Goal: Task Accomplishment & Management: Complete application form

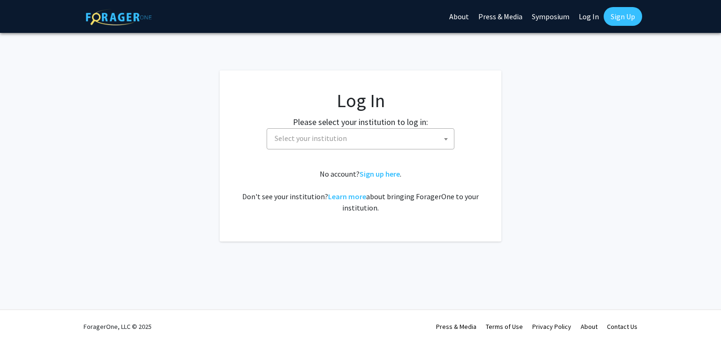
select select
click at [370, 131] on span "Select your institution" at bounding box center [362, 138] width 183 height 19
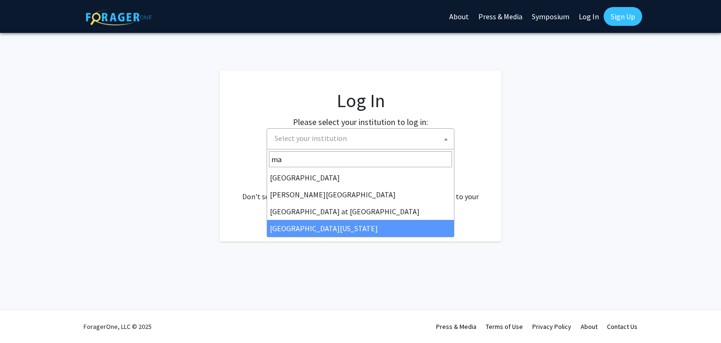
type input "ma"
select select "31"
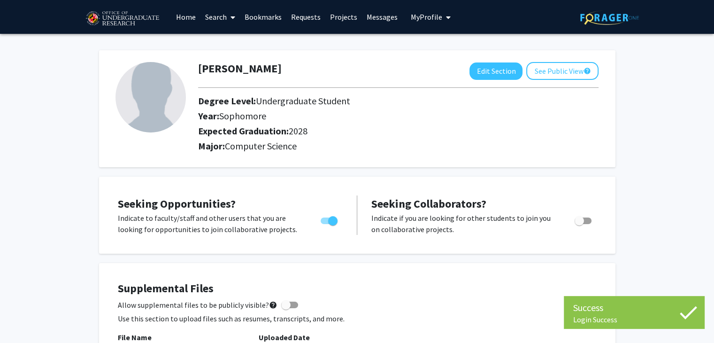
click at [212, 14] on link "Search" at bounding box center [220, 16] width 39 height 33
click at [213, 46] on span "Faculty/Staff" at bounding box center [235, 43] width 69 height 19
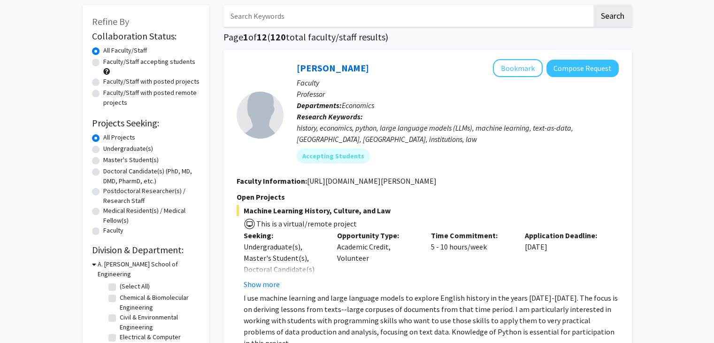
scroll to position [47, 0]
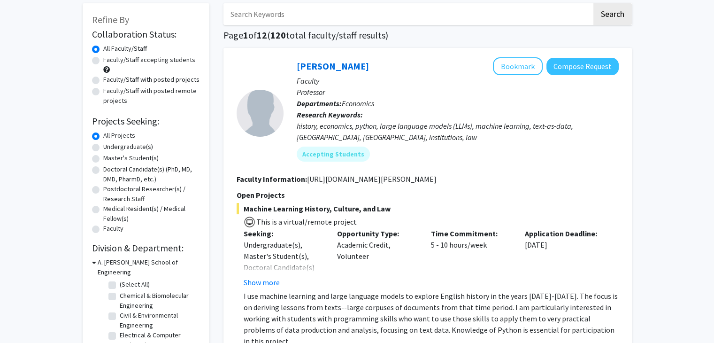
click at [120, 147] on label "Undergraduate(s)" at bounding box center [128, 147] width 50 height 10
click at [109, 147] on input "Undergraduate(s)" at bounding box center [106, 145] width 6 height 6
radio input "true"
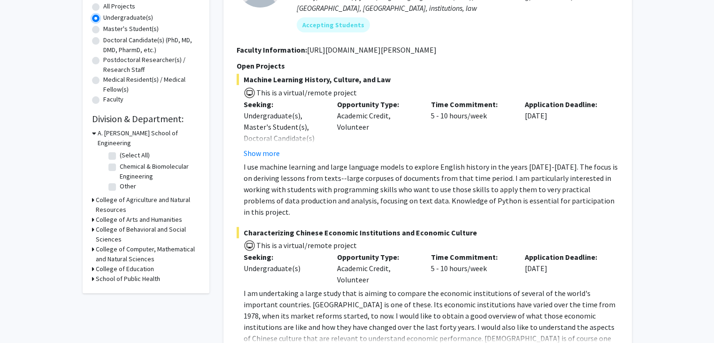
scroll to position [188, 0]
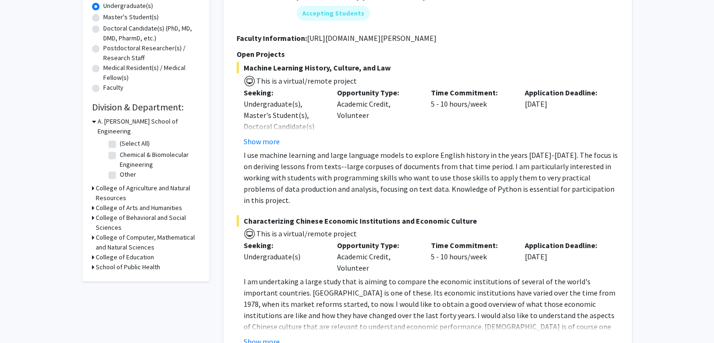
click at [101, 232] on h3 "College of Computer, Mathematical and Natural Sciences" at bounding box center [148, 242] width 104 height 20
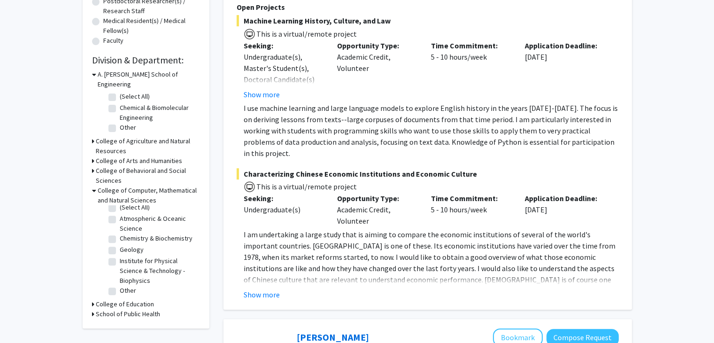
scroll to position [13, 0]
click at [120, 256] on label "Institute for Physical Science & Technology - Biophysics" at bounding box center [159, 271] width 78 height 30
click at [120, 256] on input "Institute for Physical Science & Technology - Biophysics" at bounding box center [123, 259] width 6 height 6
checkbox input "true"
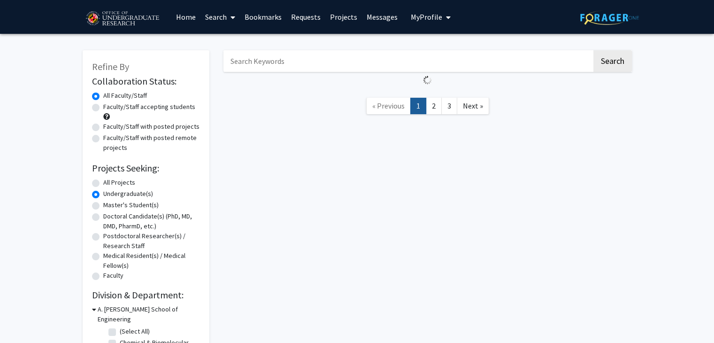
click at [110, 181] on label "All Projects" at bounding box center [119, 182] width 32 height 10
click at [109, 181] on input "All Projects" at bounding box center [106, 180] width 6 height 6
radio input "true"
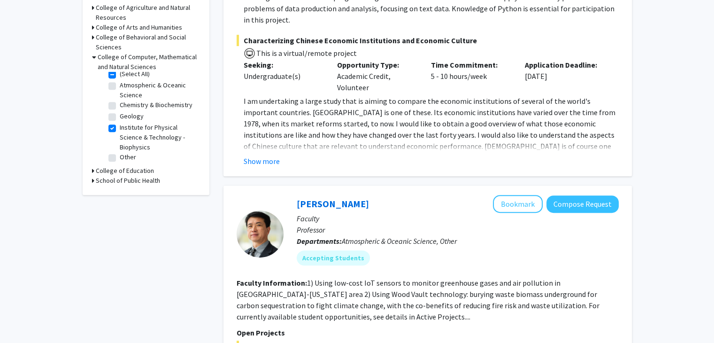
scroll to position [376, 0]
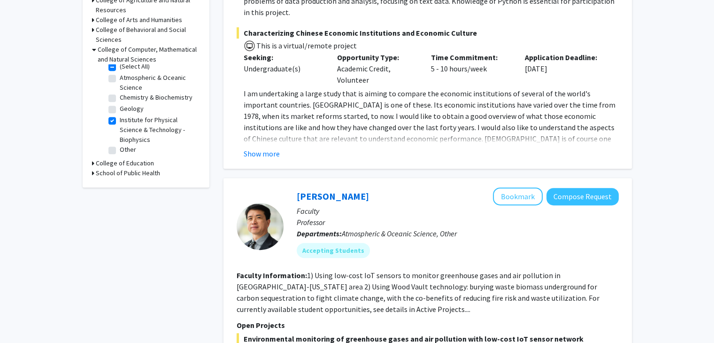
drag, startPoint x: 370, startPoint y: 69, endPoint x: 335, endPoint y: 46, distance: 41.2
click at [335, 52] on div "Opportunity Type: Academic Credit, Volunteer" at bounding box center [377, 69] width 94 height 34
drag, startPoint x: 335, startPoint y: 46, endPoint x: 375, endPoint y: 68, distance: 45.4
click at [375, 68] on div "Opportunity Type: Academic Credit, Volunteer" at bounding box center [377, 69] width 94 height 34
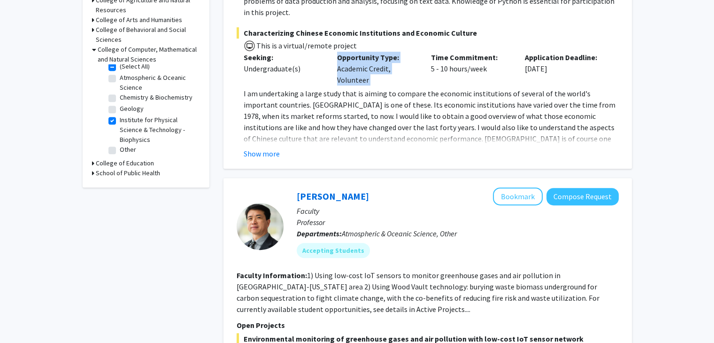
click at [375, 68] on div "Opportunity Type: Academic Credit, Volunteer" at bounding box center [377, 69] width 94 height 34
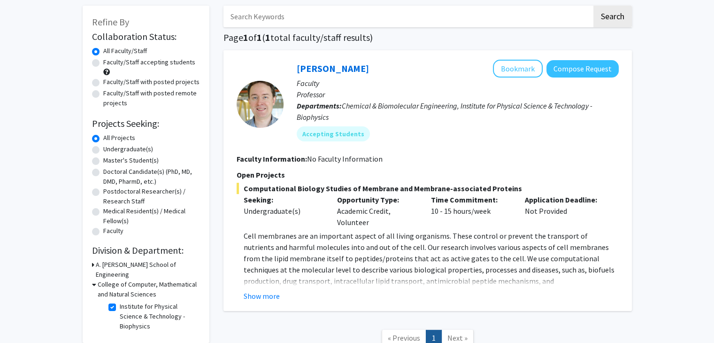
scroll to position [47, 0]
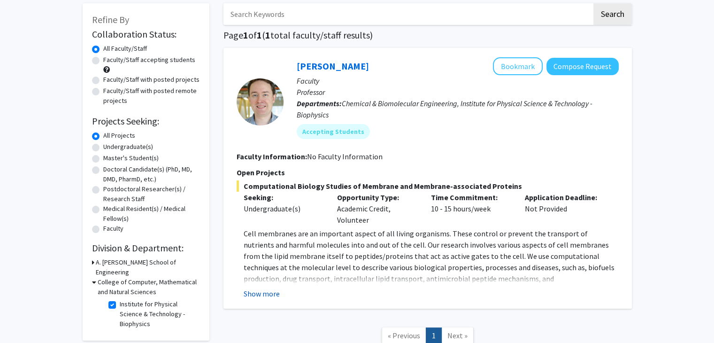
click at [267, 294] on button "Show more" at bounding box center [262, 293] width 36 height 11
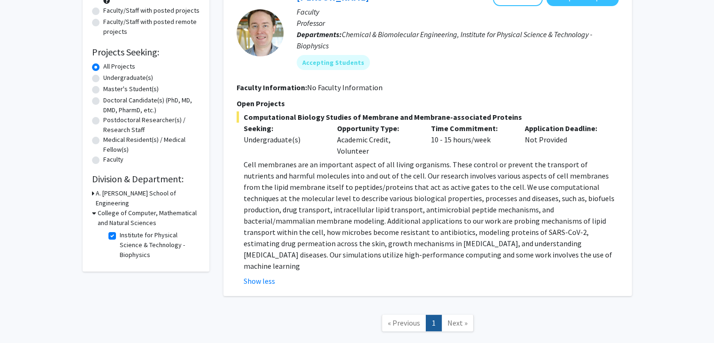
scroll to position [115, 0]
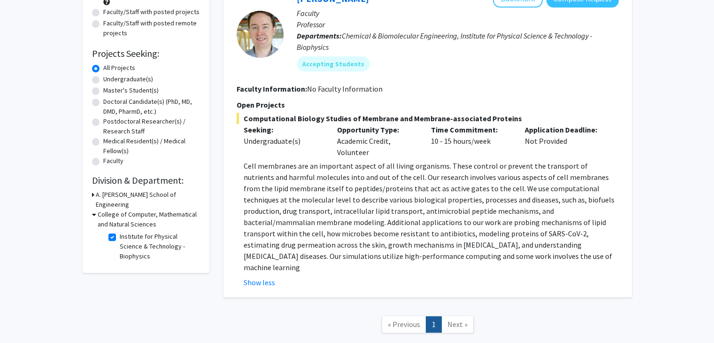
click at [124, 231] on label "Institute for Physical Science & Technology - Biophysics" at bounding box center [159, 246] width 78 height 30
click at [124, 231] on input "Institute for Physical Science & Technology - Biophysics" at bounding box center [123, 234] width 6 height 6
checkbox input "false"
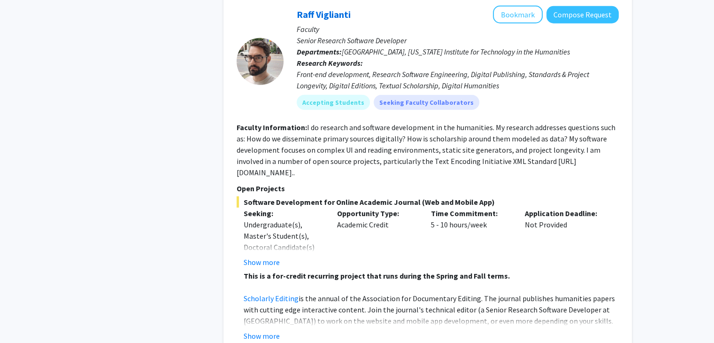
scroll to position [2630, 0]
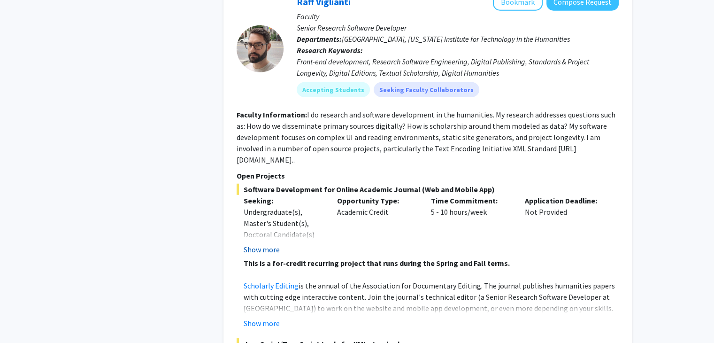
click at [257, 244] on button "Show more" at bounding box center [262, 249] width 36 height 11
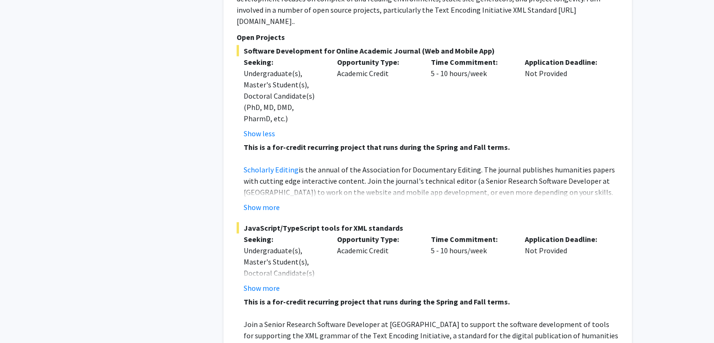
scroll to position [2770, 0]
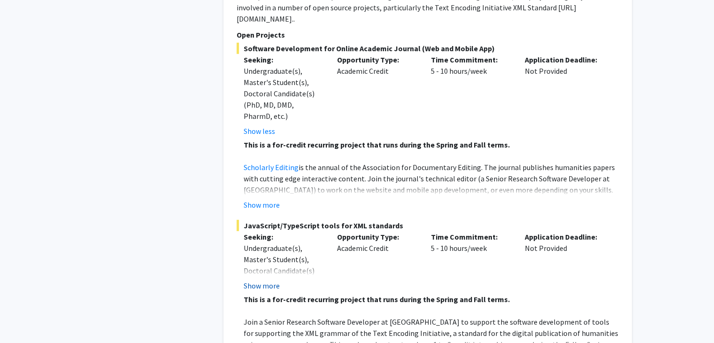
click at [272, 280] on button "Show more" at bounding box center [262, 285] width 36 height 11
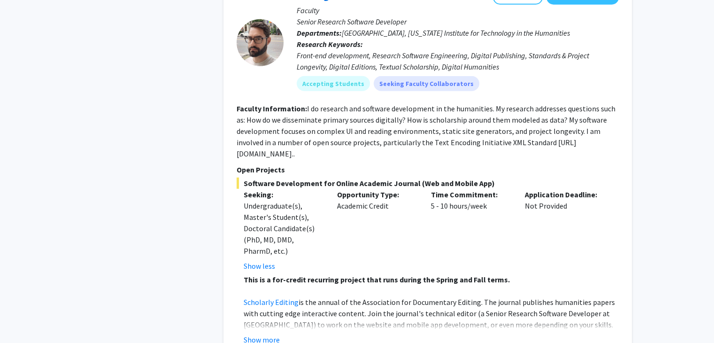
scroll to position [2630, 0]
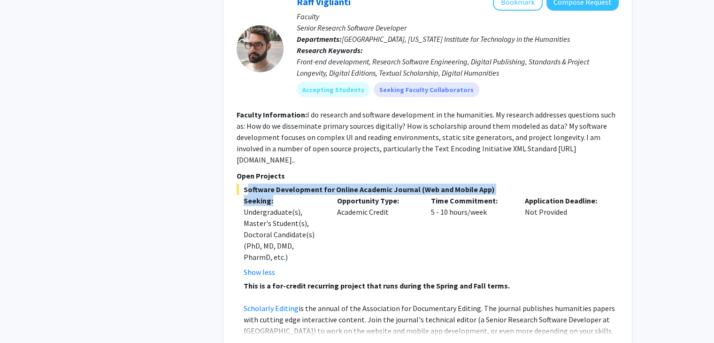
drag, startPoint x: 270, startPoint y: 165, endPoint x: 245, endPoint y: 155, distance: 27.6
click at [245, 184] on div "Software Development for Online Academic Journal (Web and Mobile App) Seeking: …" at bounding box center [428, 268] width 382 height 168
click at [244, 184] on span "Software Development for Online Academic Journal (Web and Mobile App)" at bounding box center [428, 189] width 382 height 11
drag, startPoint x: 241, startPoint y: 155, endPoint x: 292, endPoint y: 164, distance: 51.6
click at [292, 184] on div "Software Development for Online Academic Journal (Web and Mobile App) Seeking: …" at bounding box center [428, 268] width 382 height 168
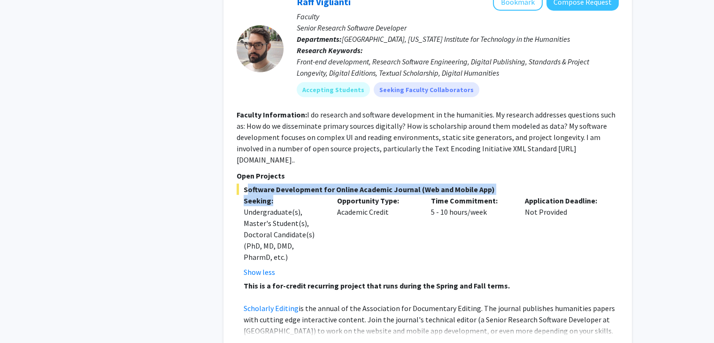
click at [292, 195] on p "Seeking:" at bounding box center [284, 200] width 80 height 11
drag, startPoint x: 292, startPoint y: 164, endPoint x: 234, endPoint y: 157, distance: 58.6
click at [234, 157] on div "Raff Viglianti Bookmark Compose Request Faculty Senior Research Software Develo…" at bounding box center [428, 261] width 409 height 554
drag, startPoint x: 237, startPoint y: 157, endPoint x: 291, endPoint y: 162, distance: 54.8
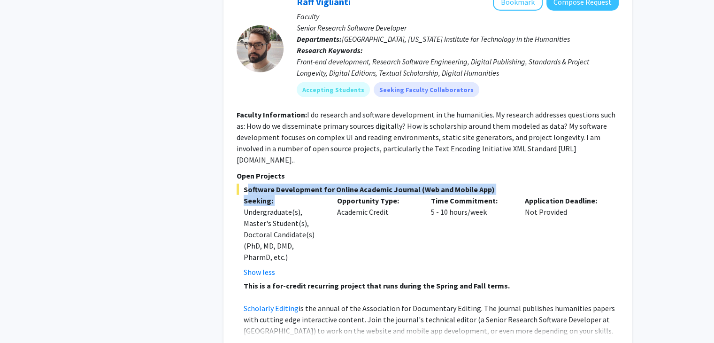
click at [291, 162] on div "Raff Viglianti Bookmark Compose Request Faculty Senior Research Software Develo…" at bounding box center [428, 261] width 409 height 554
click at [291, 195] on p "Seeking:" at bounding box center [284, 200] width 80 height 11
drag, startPoint x: 284, startPoint y: 163, endPoint x: 237, endPoint y: 156, distance: 47.5
click at [237, 184] on div "Software Development for Online Academic Journal (Web and Mobile App) Seeking: …" at bounding box center [428, 268] width 382 height 168
click at [237, 184] on span "Software Development for Online Academic Journal (Web and Mobile App)" at bounding box center [428, 189] width 382 height 11
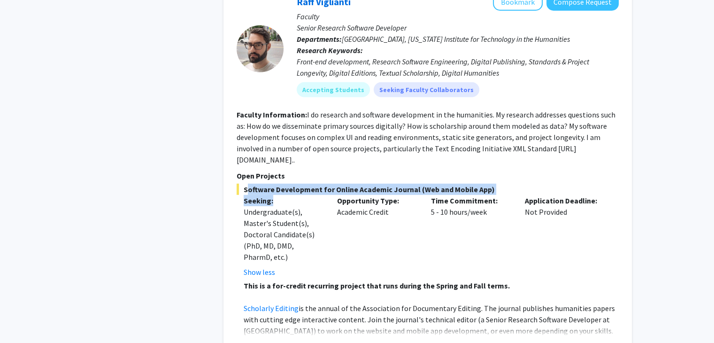
drag, startPoint x: 239, startPoint y: 154, endPoint x: 280, endPoint y: 162, distance: 42.5
click at [280, 184] on div "Software Development for Online Academic Journal (Web and Mobile App) Seeking: …" at bounding box center [428, 268] width 382 height 168
click at [280, 195] on p "Seeking:" at bounding box center [284, 200] width 80 height 11
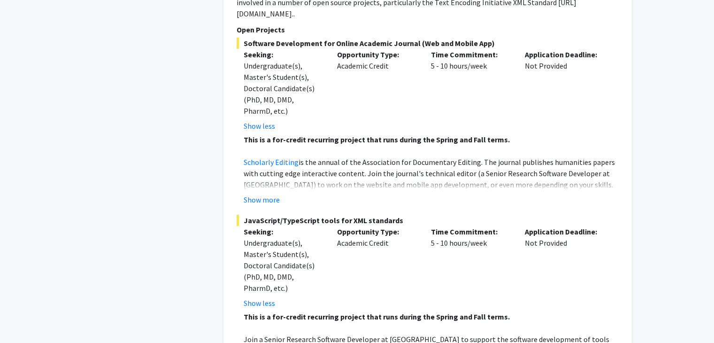
scroll to position [2770, 0]
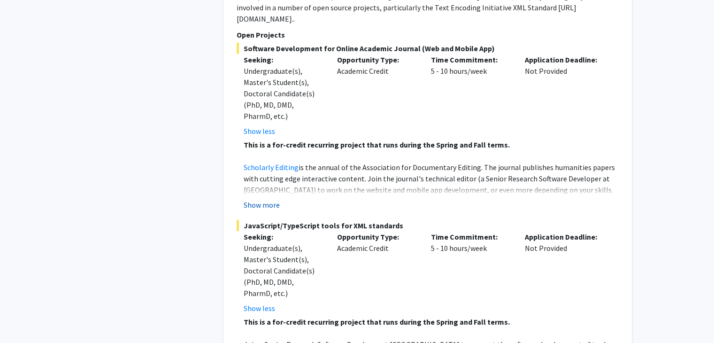
click at [276, 199] on button "Show more" at bounding box center [262, 204] width 36 height 11
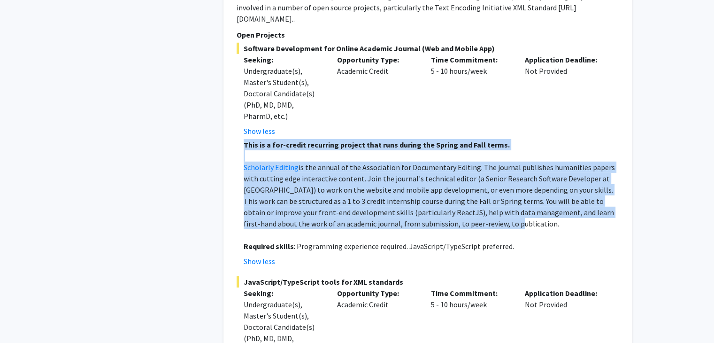
drag, startPoint x: 462, startPoint y: 189, endPoint x: 245, endPoint y: 112, distance: 230.0
click at [245, 139] on div "This is a for-credit recurring project that runs during the Spring and Fall ter…" at bounding box center [431, 195] width 375 height 113
click at [245, 140] on strong "This is a for-credit recurring project that runs during the Spring and Fall ter…" at bounding box center [377, 144] width 266 height 9
drag, startPoint x: 245, startPoint y: 112, endPoint x: 472, endPoint y: 188, distance: 239.5
click at [472, 188] on div "This is a for-credit recurring project that runs during the Spring and Fall ter…" at bounding box center [431, 195] width 375 height 113
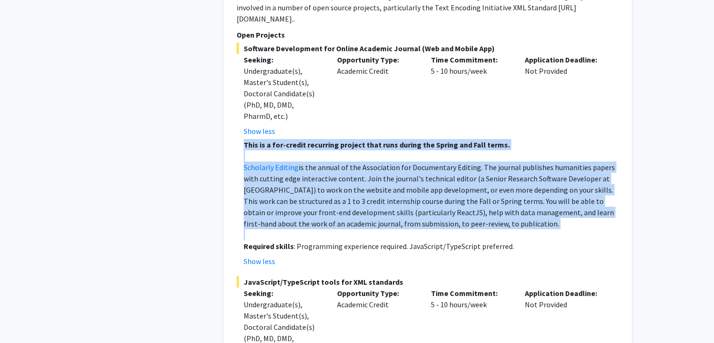
click at [472, 188] on p "Scholarly Editing is the annual of the Association for Documentary Editing. The…" at bounding box center [431, 196] width 375 height 68
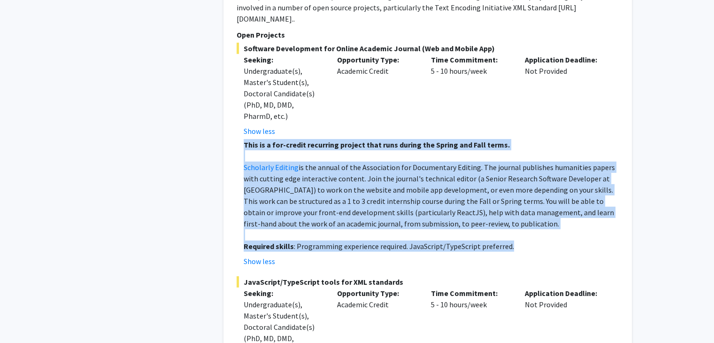
drag, startPoint x: 513, startPoint y: 212, endPoint x: 237, endPoint y: 111, distance: 294.3
click at [237, 139] on fg-read-more "This is a for-credit recurring project that runs during the Spring and Fall ter…" at bounding box center [428, 203] width 382 height 128
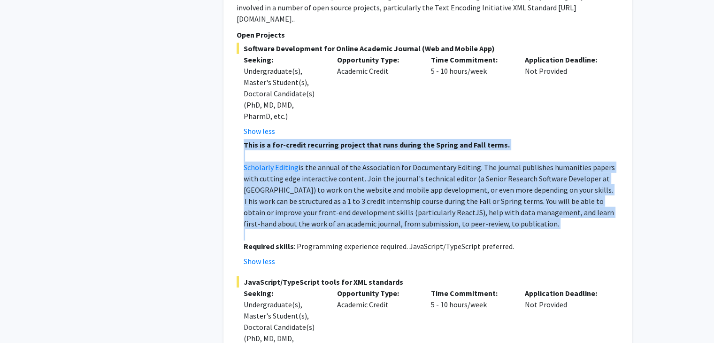
drag, startPoint x: 237, startPoint y: 111, endPoint x: 492, endPoint y: 186, distance: 265.8
click at [492, 186] on fg-read-more "This is a for-credit recurring project that runs during the Spring and Fall ter…" at bounding box center [428, 203] width 382 height 128
click at [492, 186] on p "Scholarly Editing is the annual of the Association for Documentary Editing. The…" at bounding box center [431, 196] width 375 height 68
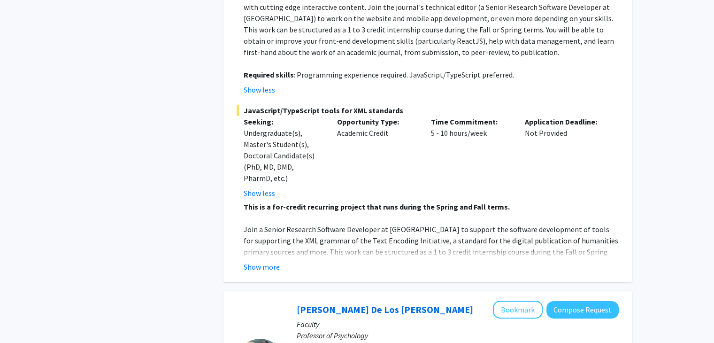
scroll to position [2958, 0]
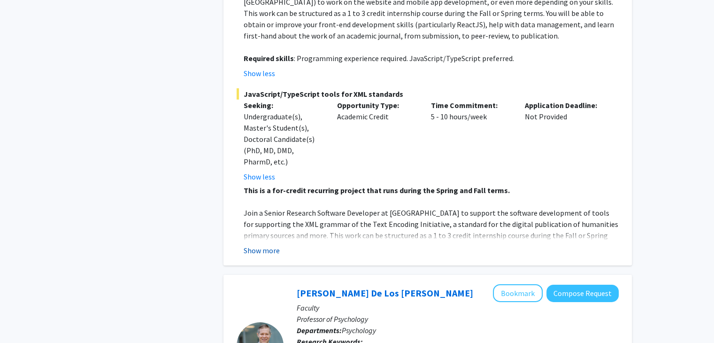
click at [258, 245] on button "Show more" at bounding box center [262, 250] width 36 height 11
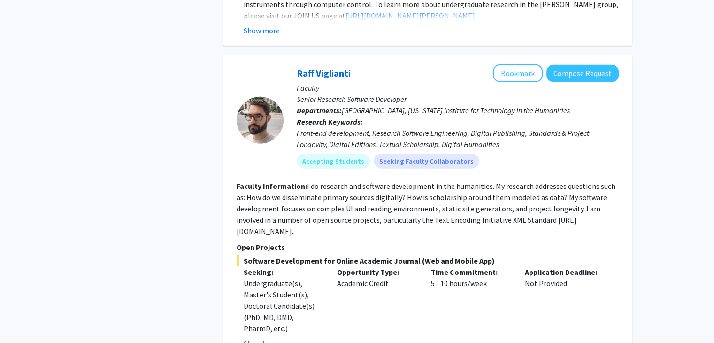
scroll to position [2489, 0]
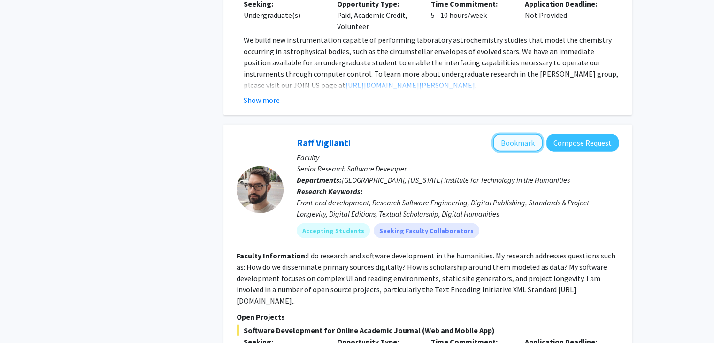
click at [513, 134] on button "Bookmark" at bounding box center [518, 143] width 50 height 18
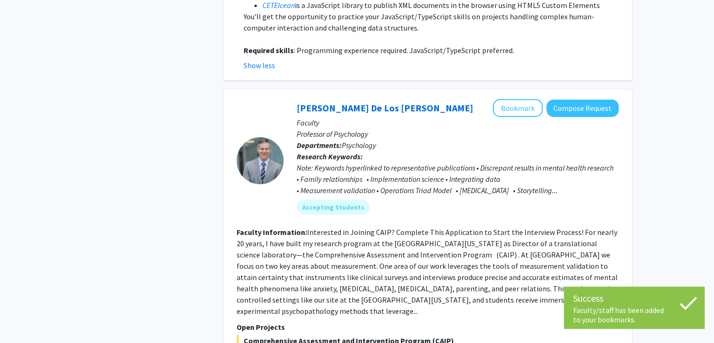
scroll to position [3240, 0]
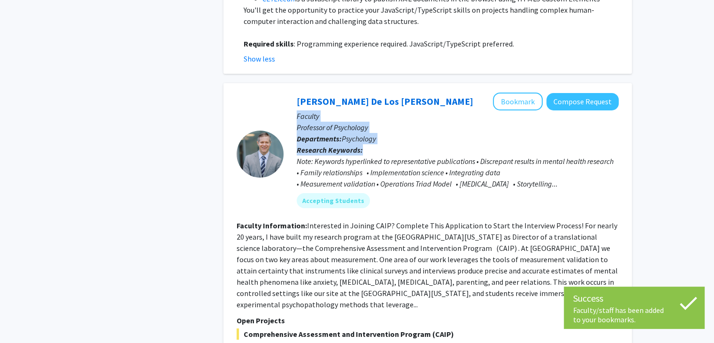
drag, startPoint x: 361, startPoint y: 113, endPoint x: 293, endPoint y: 83, distance: 73.8
click at [293, 93] on div "[PERSON_NAME] [PERSON_NAME] Bookmark Compose Request Faculty Professor of Psych…" at bounding box center [451, 154] width 335 height 123
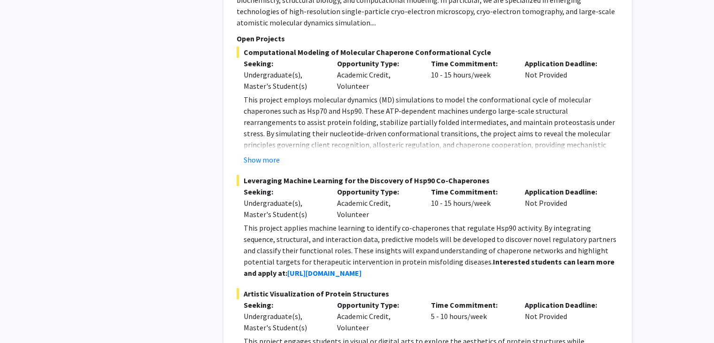
scroll to position [3897, 0]
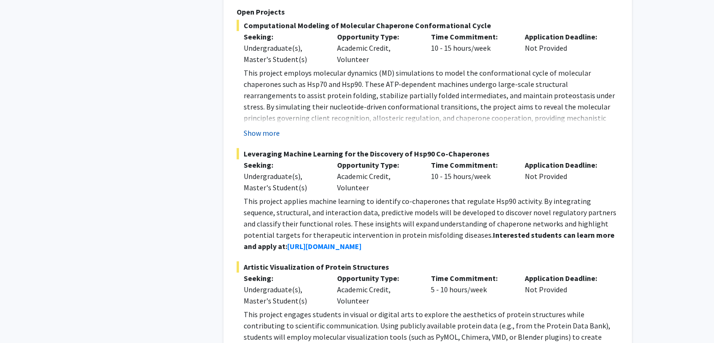
click at [265, 127] on button "Show more" at bounding box center [262, 132] width 36 height 11
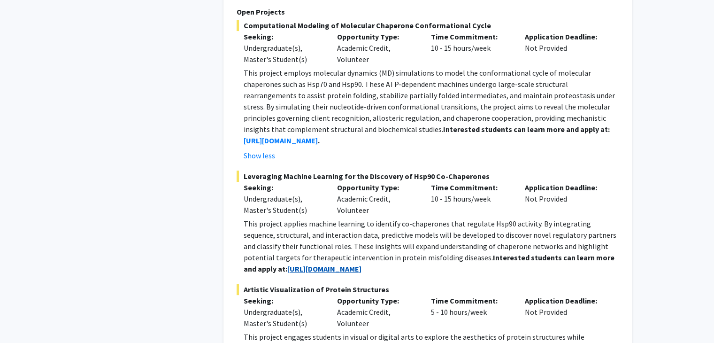
click at [312, 264] on strong "[URL][DOMAIN_NAME]" at bounding box center [324, 268] width 74 height 9
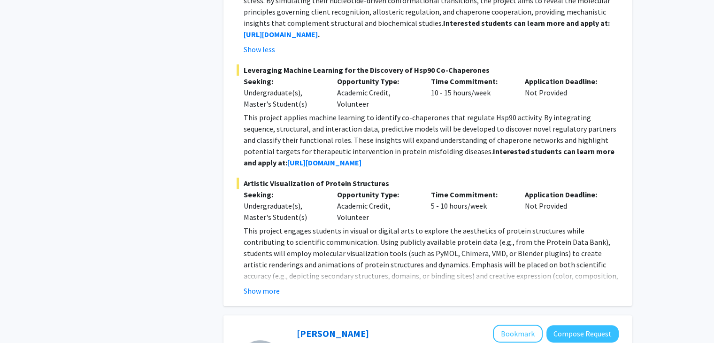
scroll to position [4038, 0]
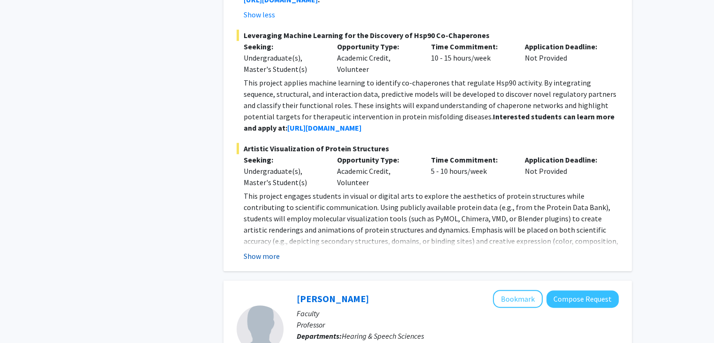
click at [259, 250] on button "Show more" at bounding box center [262, 255] width 36 height 11
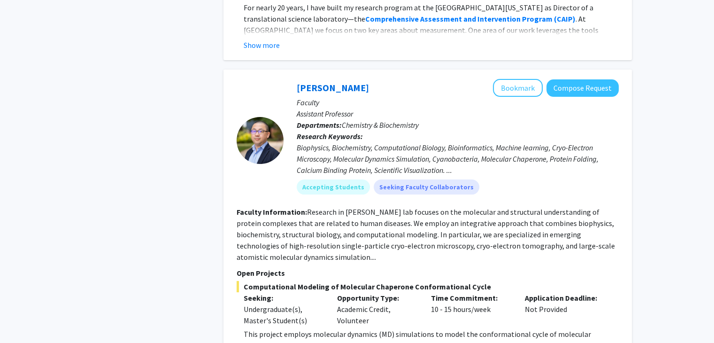
scroll to position [3616, 0]
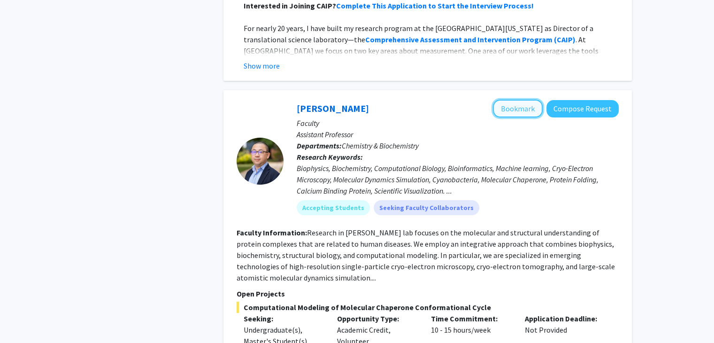
click at [537, 100] on button "Bookmark" at bounding box center [518, 109] width 50 height 18
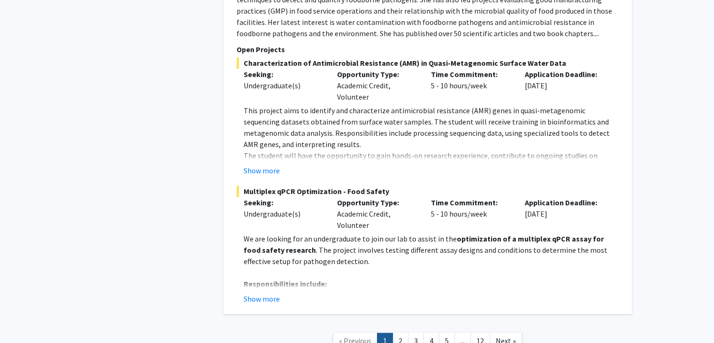
scroll to position [4871, 0]
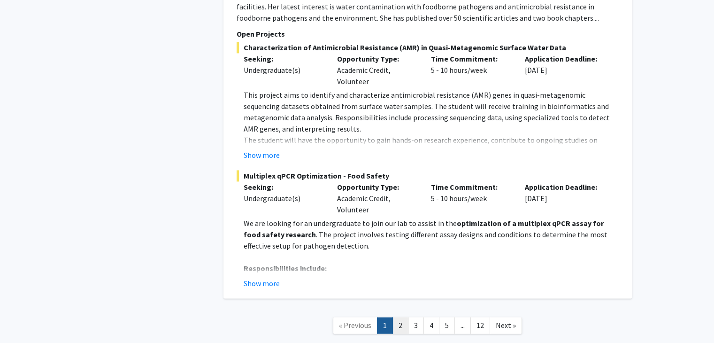
click at [395, 317] on link "2" at bounding box center [401, 325] width 16 height 16
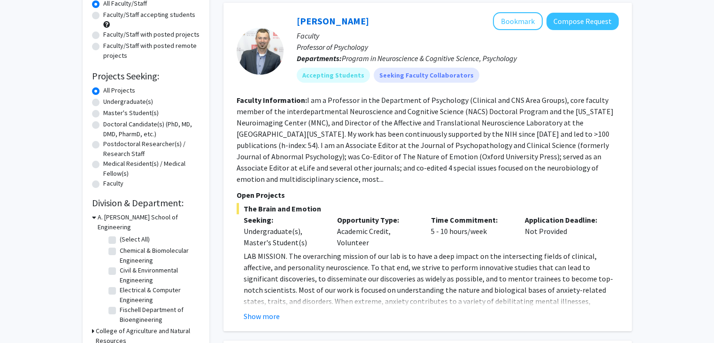
scroll to position [94, 0]
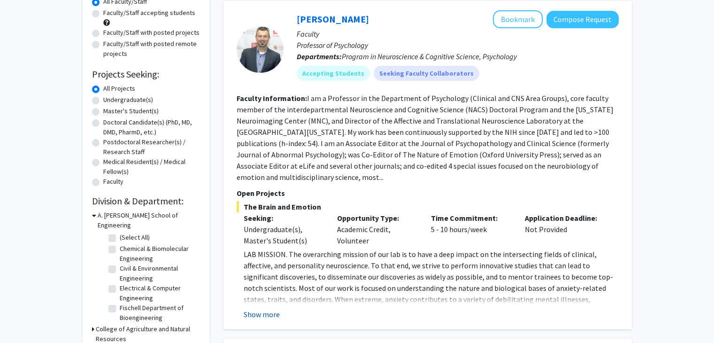
click at [272, 308] on button "Show more" at bounding box center [262, 313] width 36 height 11
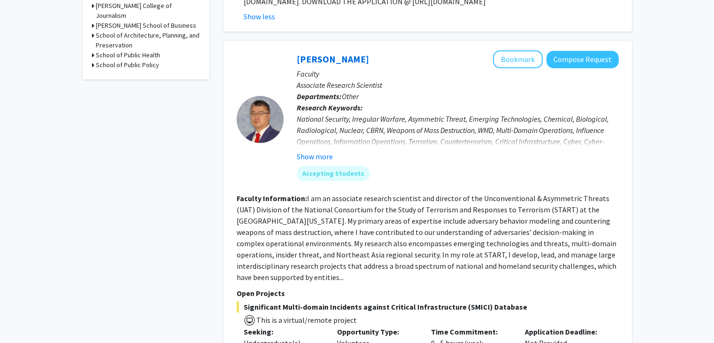
scroll to position [517, 0]
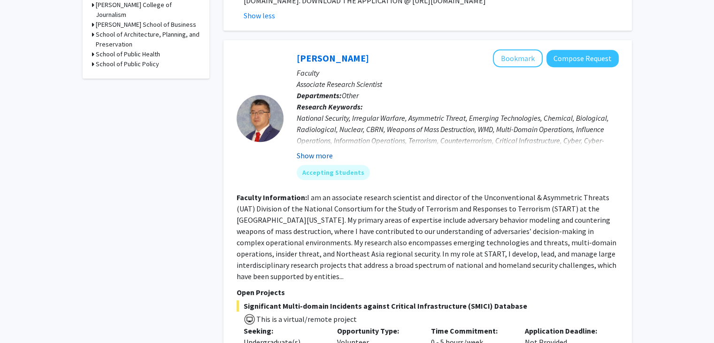
click at [305, 150] on button "Show more" at bounding box center [315, 155] width 36 height 11
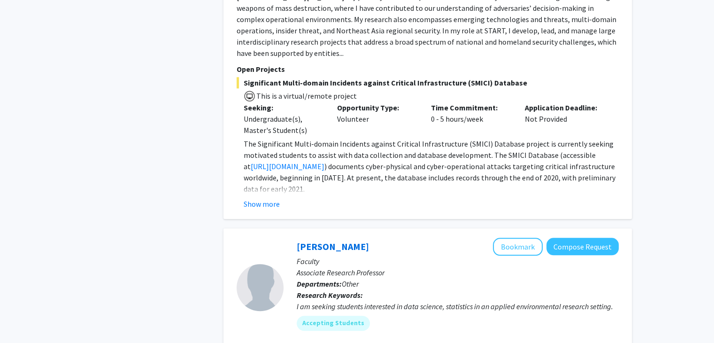
scroll to position [751, 0]
click at [273, 198] on button "Show more" at bounding box center [262, 203] width 36 height 11
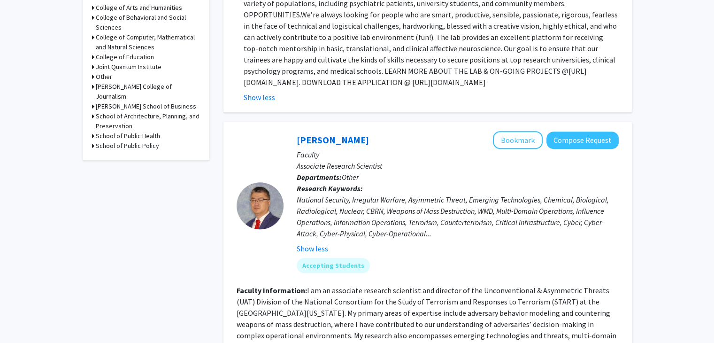
scroll to position [423, 0]
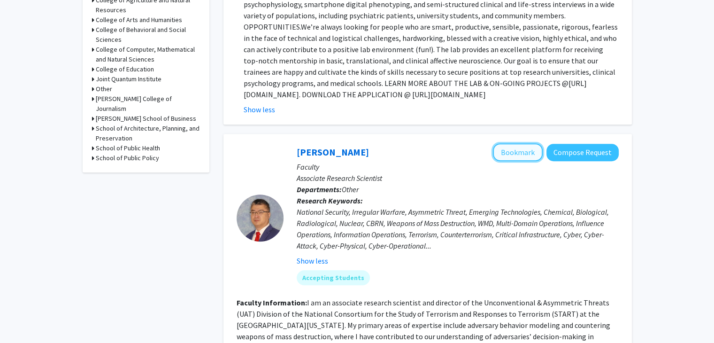
click at [525, 143] on button "Bookmark" at bounding box center [518, 152] width 50 height 18
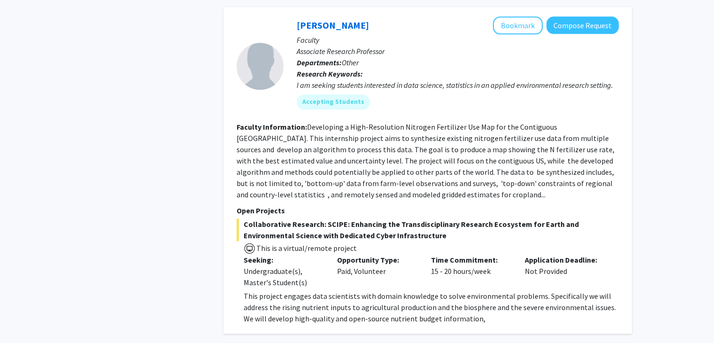
scroll to position [1080, 0]
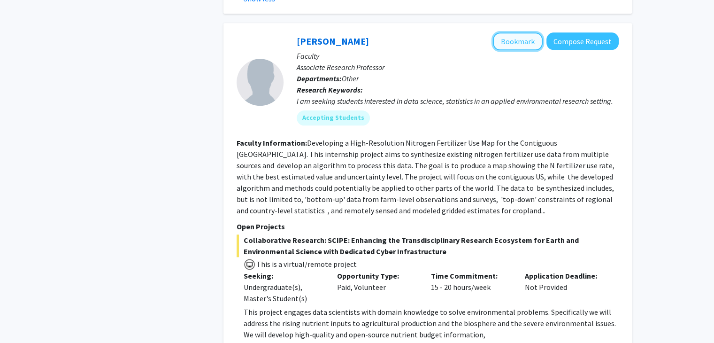
click at [528, 32] on button "Bookmark" at bounding box center [518, 41] width 50 height 18
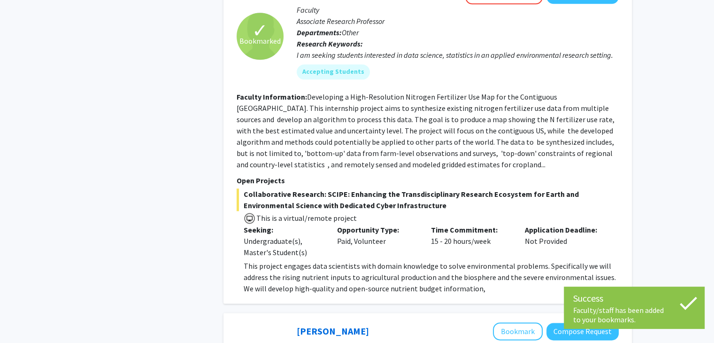
scroll to position [1127, 0]
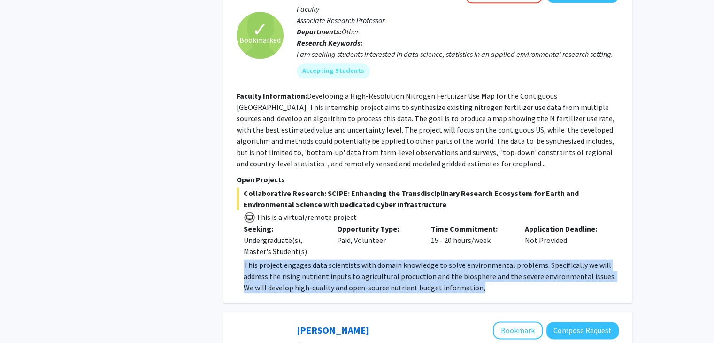
drag, startPoint x: 469, startPoint y: 266, endPoint x: 242, endPoint y: 239, distance: 228.4
click at [242, 259] on fg-read-more "This project engages data scientists with domain knowledge to solve environment…" at bounding box center [428, 276] width 382 height 34
drag, startPoint x: 242, startPoint y: 239, endPoint x: 466, endPoint y: 263, distance: 224.8
click at [466, 263] on fg-read-more "This project engages data scientists with domain knowledge to solve environment…" at bounding box center [428, 276] width 382 height 34
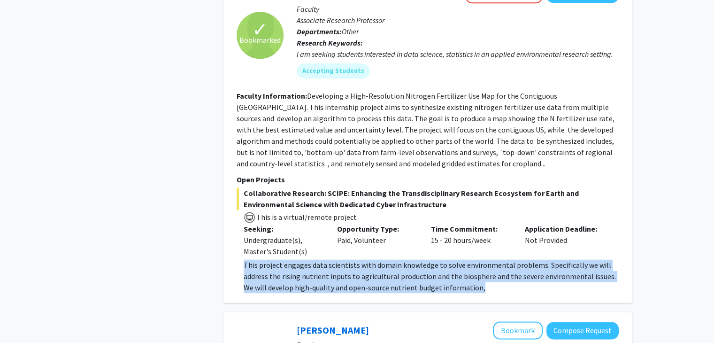
click at [466, 263] on p "This project engages data scientists with domain knowledge to solve environment…" at bounding box center [431, 276] width 375 height 34
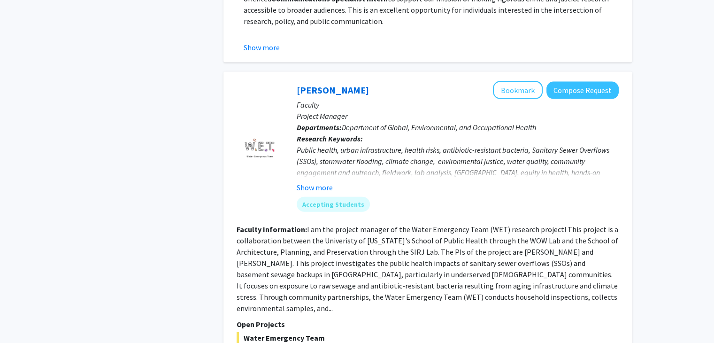
scroll to position [2113, 0]
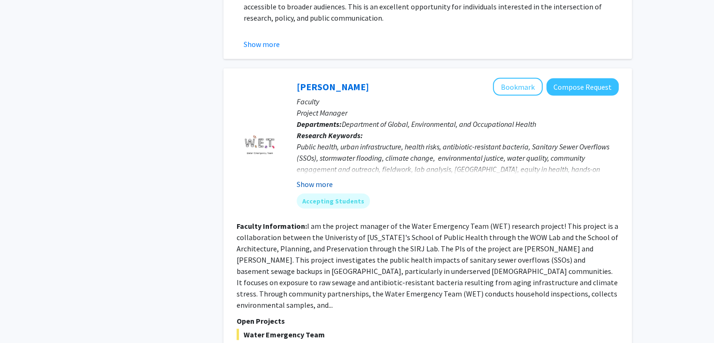
click at [324, 178] on button "Show more" at bounding box center [315, 183] width 36 height 11
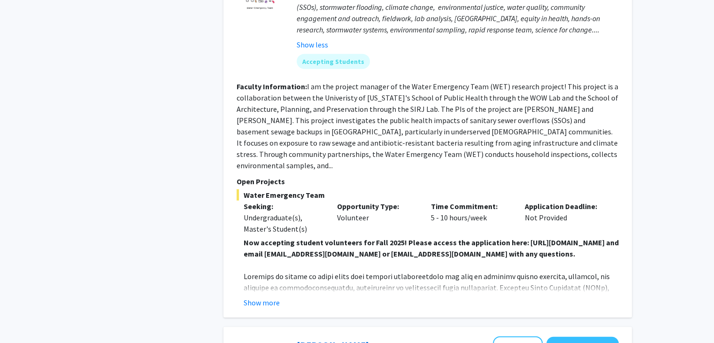
scroll to position [2301, 0]
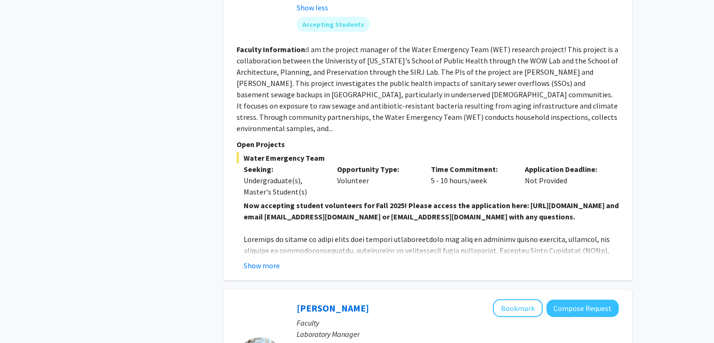
click at [280, 260] on div "Show more" at bounding box center [431, 265] width 375 height 11
click at [276, 260] on button "Show more" at bounding box center [262, 265] width 36 height 11
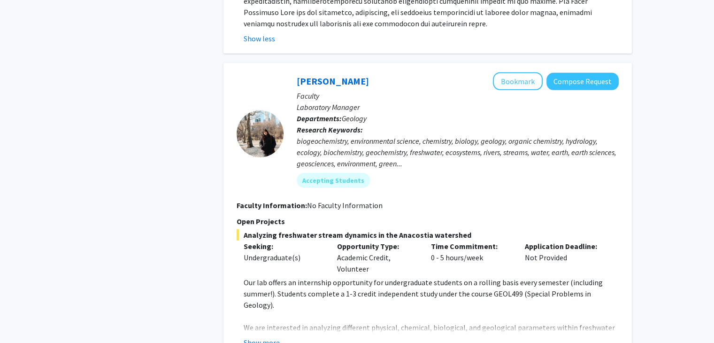
scroll to position [2723, 0]
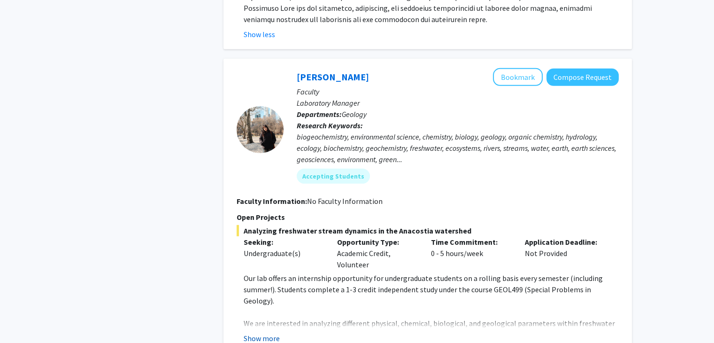
click at [265, 332] on button "Show more" at bounding box center [262, 337] width 36 height 11
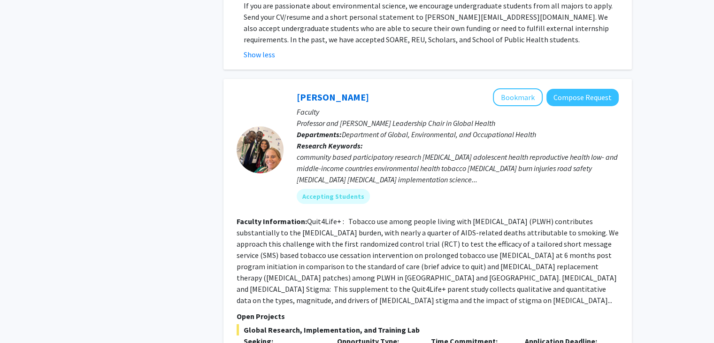
scroll to position [3099, 0]
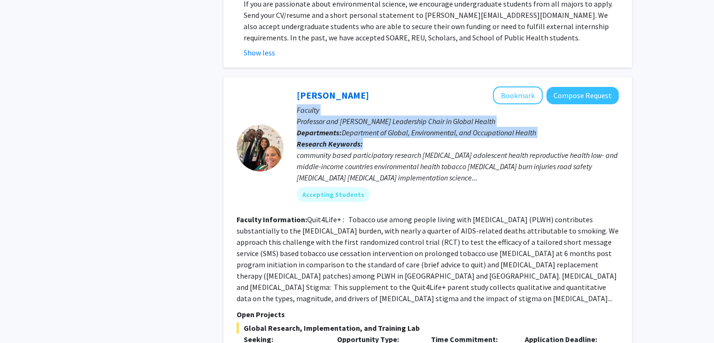
drag, startPoint x: 361, startPoint y: 84, endPoint x: 294, endPoint y: 48, distance: 75.2
click at [294, 86] on div "[PERSON_NAME] Bookmark Compose Request Faculty Professor and [PERSON_NAME] Lead…" at bounding box center [451, 147] width 335 height 123
drag, startPoint x: 294, startPoint y: 48, endPoint x: 520, endPoint y: 74, distance: 227.4
click at [520, 86] on div "[PERSON_NAME] Bookmark Compose Request Faculty Professor and [PERSON_NAME] Lead…" at bounding box center [451, 147] width 335 height 123
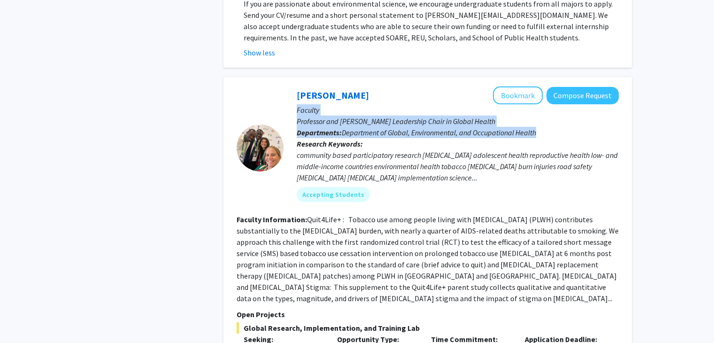
click at [520, 128] on span "Department of Global, Environmental, and Occupational Health" at bounding box center [439, 132] width 194 height 9
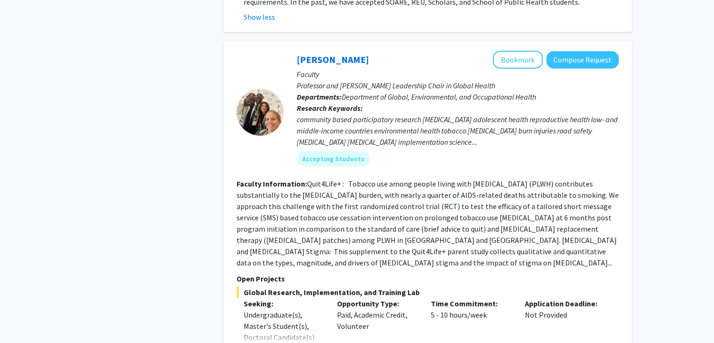
scroll to position [3240, 0]
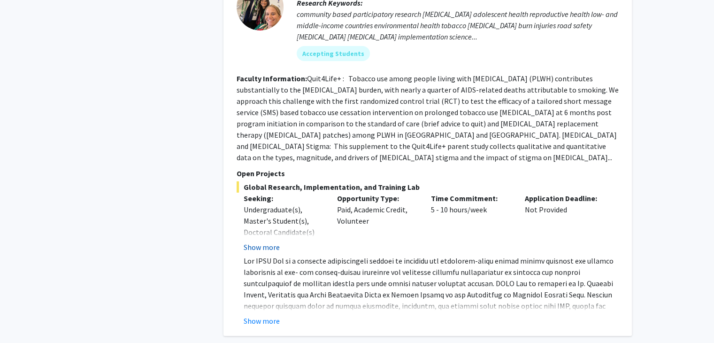
click at [267, 241] on button "Show more" at bounding box center [262, 246] width 36 height 11
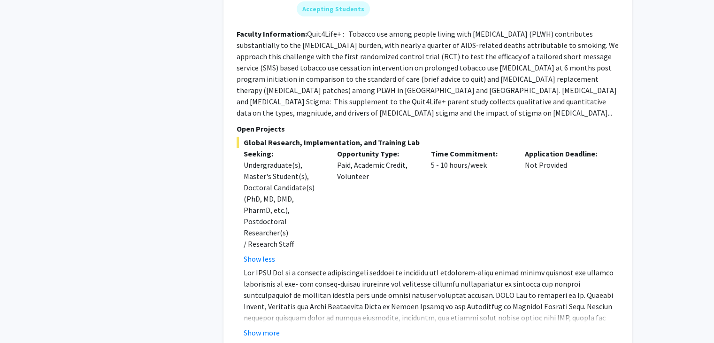
scroll to position [3287, 0]
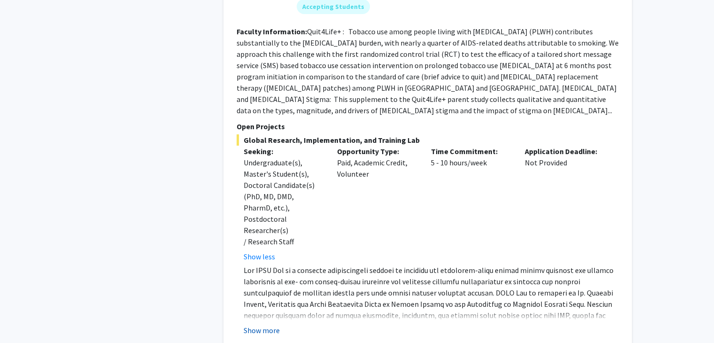
click at [257, 324] on button "Show more" at bounding box center [262, 329] width 36 height 11
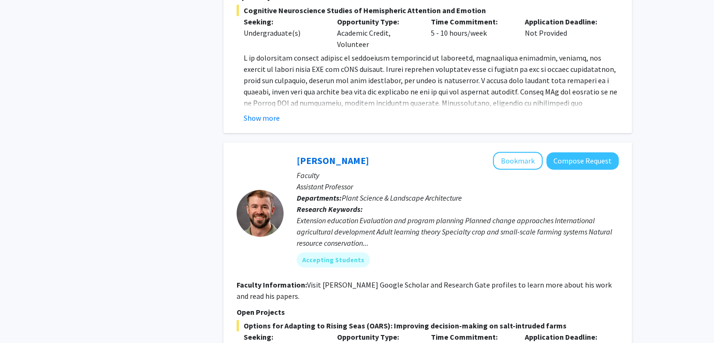
scroll to position [3991, 0]
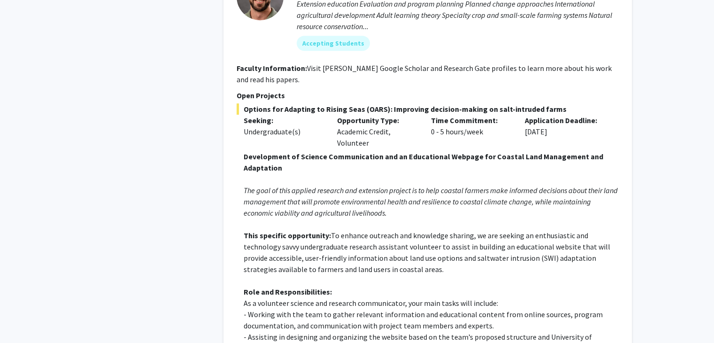
scroll to position [4179, 0]
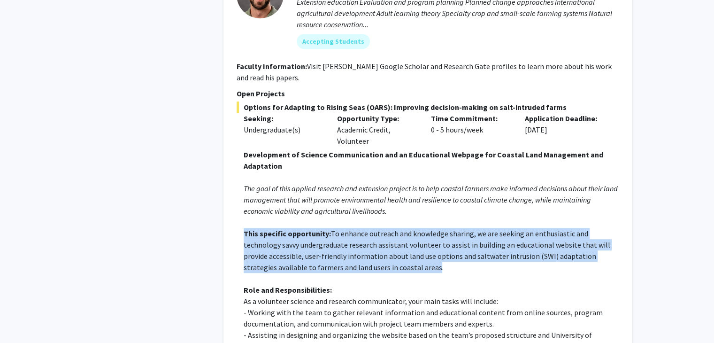
drag, startPoint x: 402, startPoint y: 177, endPoint x: 239, endPoint y: 140, distance: 167.9
drag, startPoint x: 239, startPoint y: 140, endPoint x: 471, endPoint y: 171, distance: 234.5
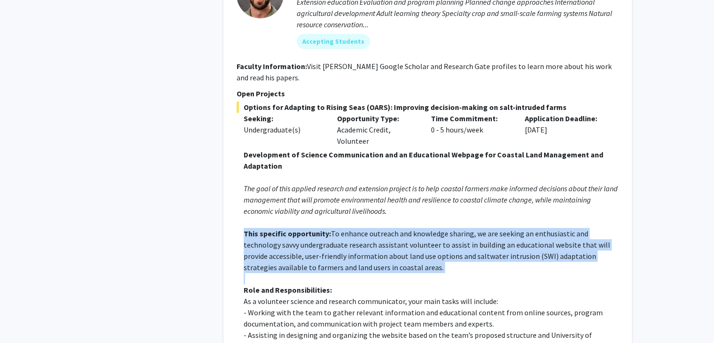
click at [471, 228] on p "This specific opportunity: To enhance outreach and knowledge sharing, we are se…" at bounding box center [431, 250] width 375 height 45
drag, startPoint x: 448, startPoint y: 170, endPoint x: 239, endPoint y: 138, distance: 212.0
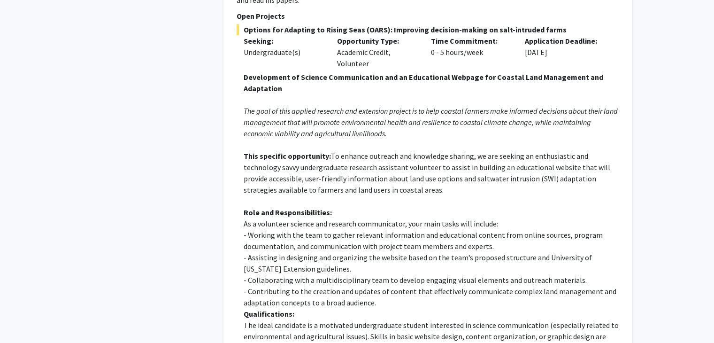
scroll to position [4273, 0]
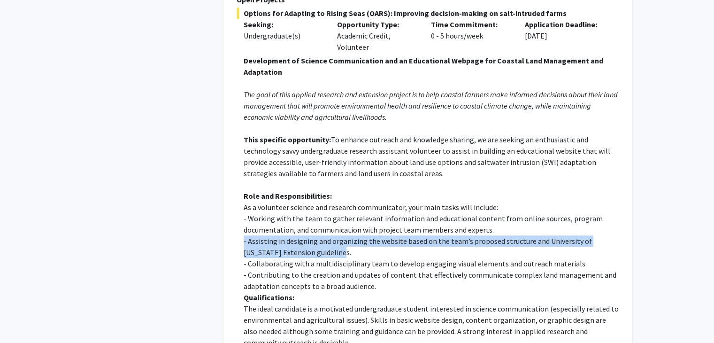
drag, startPoint x: 312, startPoint y: 158, endPoint x: 235, endPoint y: 147, distance: 77.8
click at [235, 147] on div "[PERSON_NAME] Bookmark Compose Request Faculty Assistant Professor Departments:…" at bounding box center [428, 169] width 409 height 678
drag, startPoint x: 278, startPoint y: 154, endPoint x: 382, endPoint y: 160, distance: 104.4
click at [382, 160] on fg-read-more "Development of Science Communication and an Educational Webpage for Coastal Lan…" at bounding box center [428, 276] width 382 height 443
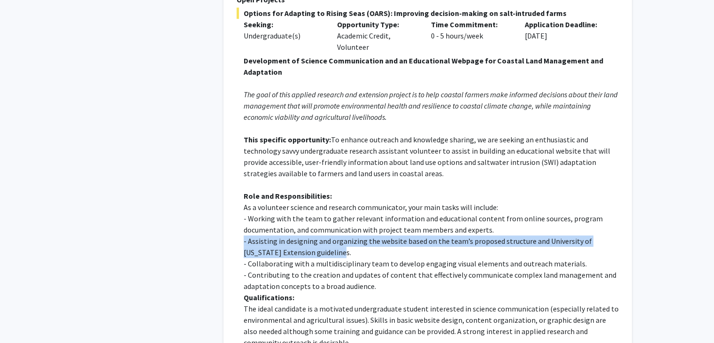
click at [382, 235] on p "- Assisting in designing and organizing the website based on the team’s propose…" at bounding box center [431, 246] width 375 height 23
drag, startPoint x: 372, startPoint y: 160, endPoint x: 235, endPoint y: 147, distance: 138.2
click at [235, 147] on div "[PERSON_NAME] Bookmark Compose Request Faculty Assistant Professor Departments:…" at bounding box center [428, 169] width 409 height 678
drag, startPoint x: 235, startPoint y: 147, endPoint x: 338, endPoint y: 158, distance: 103.8
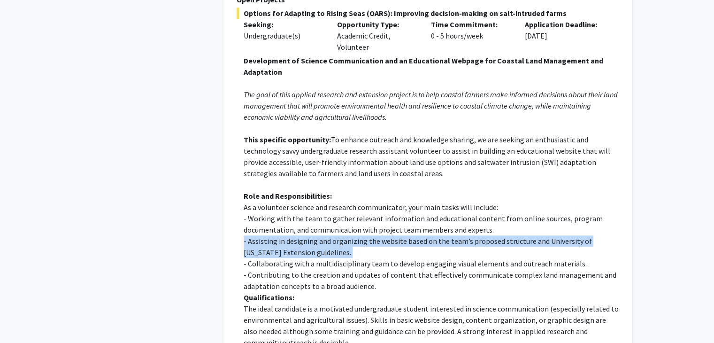
click at [338, 158] on div "[PERSON_NAME] Bookmark Compose Request Faculty Assistant Professor Departments:…" at bounding box center [428, 169] width 409 height 678
click at [338, 235] on p "- Assisting in designing and organizing the website based on the team’s propose…" at bounding box center [431, 246] width 375 height 23
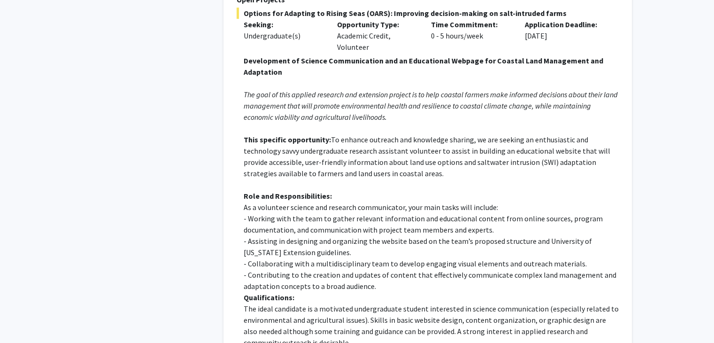
click at [399, 269] on p "- Contributing to the creation and updates of content that effectively communic…" at bounding box center [431, 280] width 375 height 23
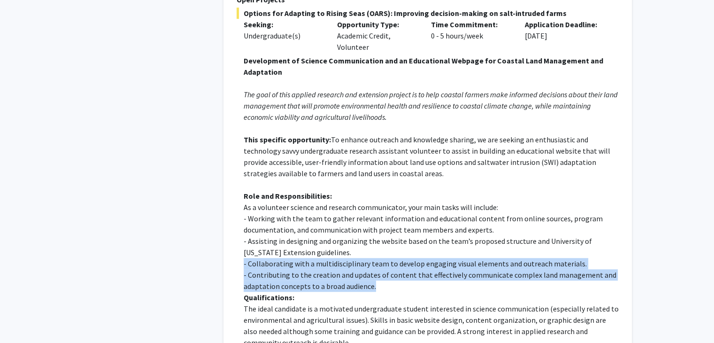
drag, startPoint x: 388, startPoint y: 193, endPoint x: 232, endPoint y: 172, distance: 157.3
click at [232, 172] on div "[PERSON_NAME] Bookmark Compose Request Faculty Assistant Professor Departments:…" at bounding box center [428, 169] width 409 height 678
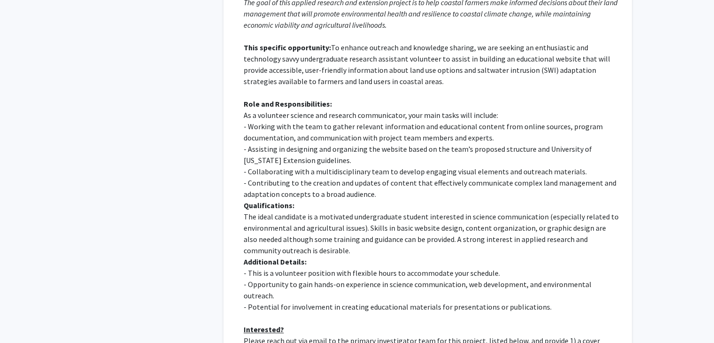
scroll to position [4367, 0]
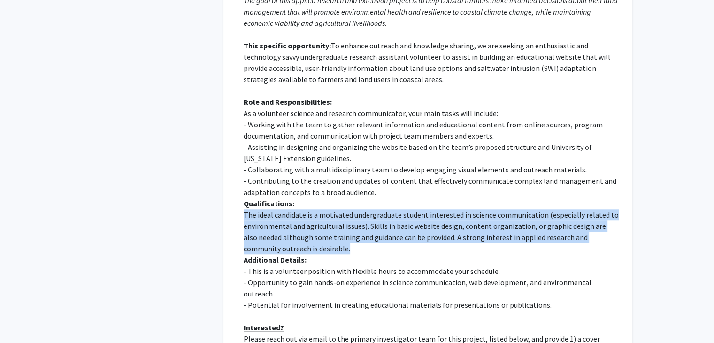
drag, startPoint x: 245, startPoint y: 124, endPoint x: 325, endPoint y: 152, distance: 85.5
click at [325, 152] on fg-read-more "Development of Science Communication and an Educational Webpage for Coastal Lan…" at bounding box center [428, 182] width 382 height 443
click at [325, 209] on p "The ideal candidate is a motivated undergraduate student interested in science …" at bounding box center [431, 231] width 375 height 45
drag, startPoint x: 322, startPoint y: 152, endPoint x: 232, endPoint y: 124, distance: 93.4
click at [232, 124] on div "[PERSON_NAME] Bookmark Compose Request Faculty Assistant Professor Departments:…" at bounding box center [428, 75] width 409 height 678
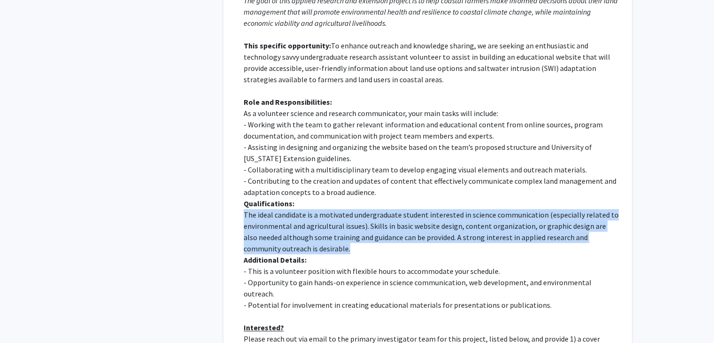
click at [232, 124] on div "[PERSON_NAME] Bookmark Compose Request Faculty Assistant Professor Departments:…" at bounding box center [428, 75] width 409 height 678
drag, startPoint x: 298, startPoint y: 152, endPoint x: 240, endPoint y: 124, distance: 63.6
click at [240, 124] on fg-read-more "Development of Science Communication and an Educational Webpage for Coastal Lan…" at bounding box center [428, 182] width 382 height 443
drag, startPoint x: 240, startPoint y: 124, endPoint x: 345, endPoint y: 151, distance: 108.0
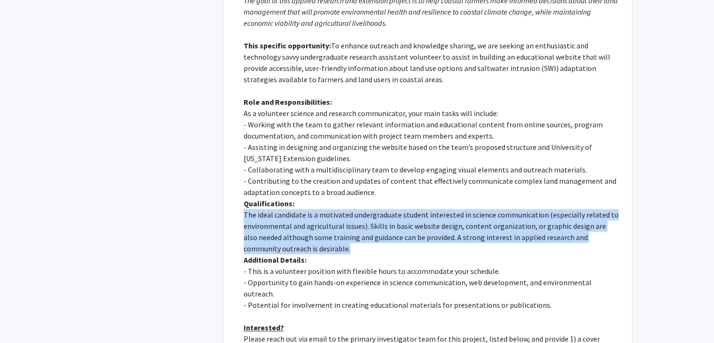
click at [345, 151] on fg-read-more "Development of Science Communication and an Educational Webpage for Coastal Lan…" at bounding box center [428, 182] width 382 height 443
click at [345, 209] on p "The ideal candidate is a motivated undergraduate student interested in science …" at bounding box center [431, 231] width 375 height 45
drag, startPoint x: 338, startPoint y: 152, endPoint x: 240, endPoint y: 123, distance: 101.8
click at [240, 123] on fg-read-more "Development of Science Communication and an Educational Webpage for Coastal Lan…" at bounding box center [428, 182] width 382 height 443
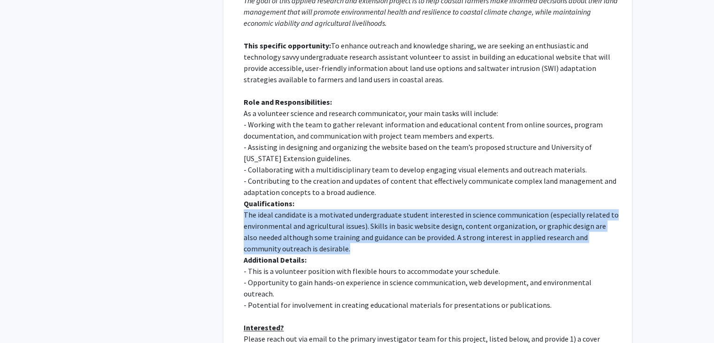
drag, startPoint x: 240, startPoint y: 123, endPoint x: 329, endPoint y: 156, distance: 94.8
click at [329, 156] on fg-read-more "Development of Science Communication and an Educational Webpage for Coastal Lan…" at bounding box center [428, 182] width 382 height 443
click at [329, 209] on p "The ideal candidate is a motivated undergraduate student interested in science …" at bounding box center [431, 231] width 375 height 45
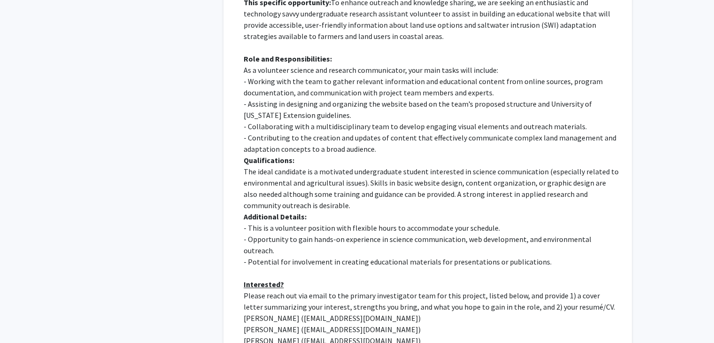
scroll to position [4414, 0]
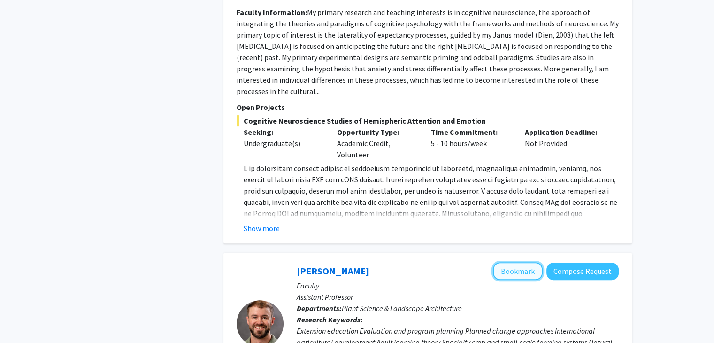
click at [515, 262] on button "Bookmark" at bounding box center [518, 271] width 50 height 18
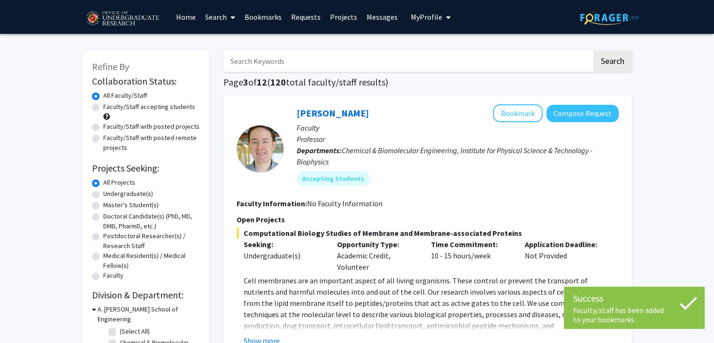
click at [282, 59] on input "Search Keywords" at bounding box center [408, 61] width 369 height 22
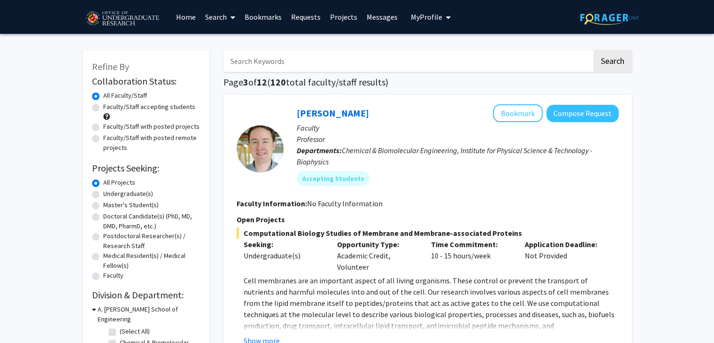
click at [333, 63] on input "Search Keywords" at bounding box center [408, 61] width 369 height 22
type input "quantum"
click at [594, 50] on button "Search" at bounding box center [613, 61] width 39 height 22
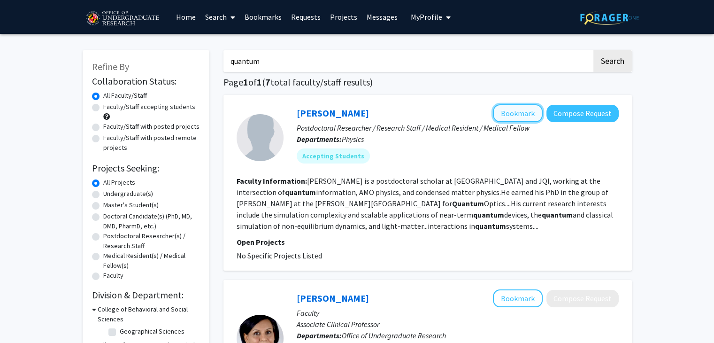
click at [516, 116] on button "Bookmark" at bounding box center [518, 113] width 50 height 18
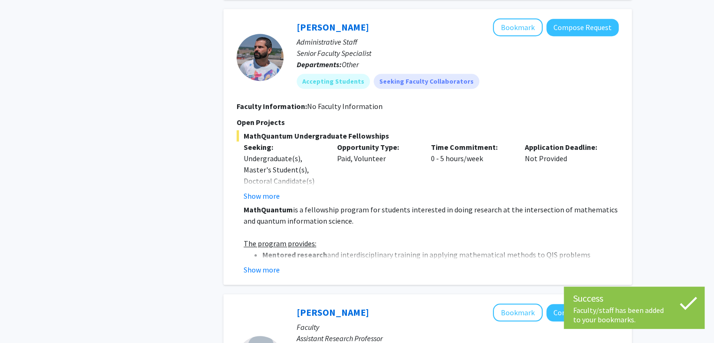
scroll to position [704, 0]
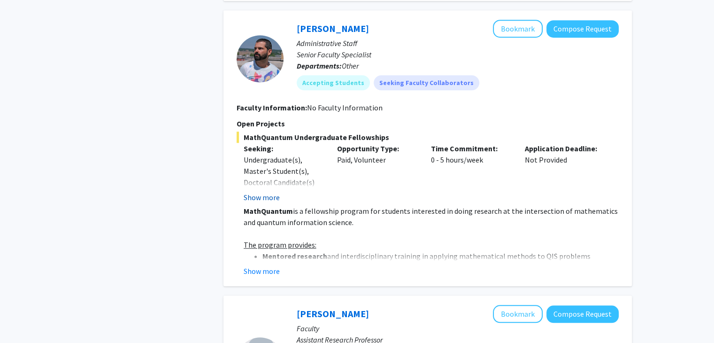
click at [273, 196] on button "Show more" at bounding box center [262, 197] width 36 height 11
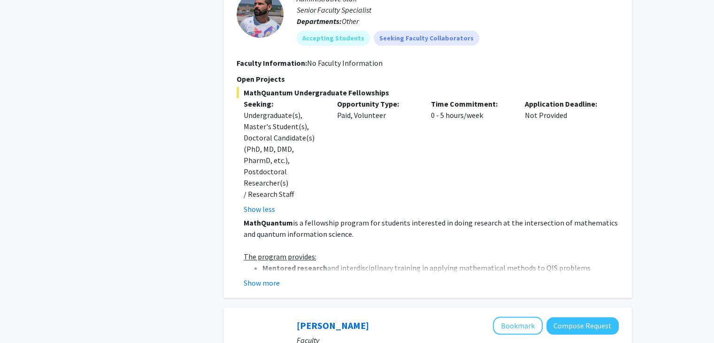
scroll to position [751, 0]
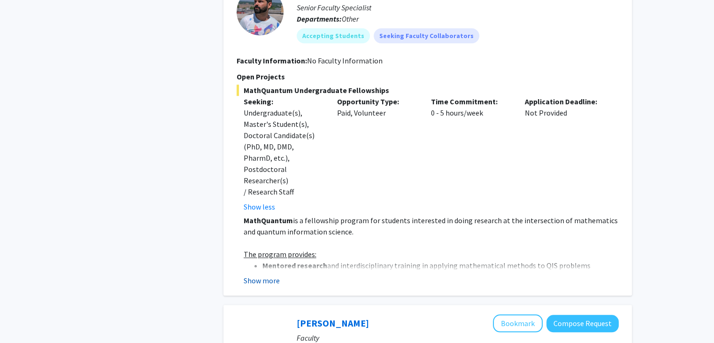
click at [265, 275] on button "Show more" at bounding box center [262, 280] width 36 height 11
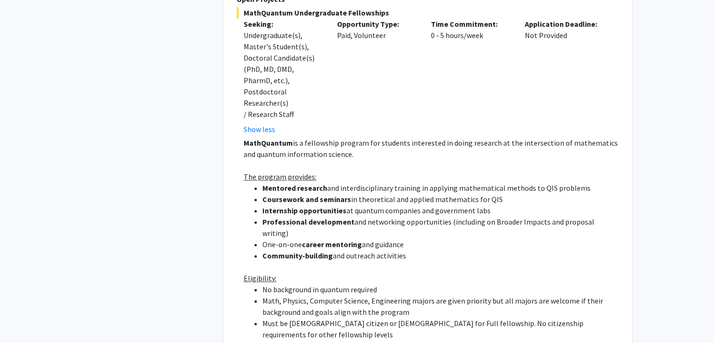
scroll to position [845, 0]
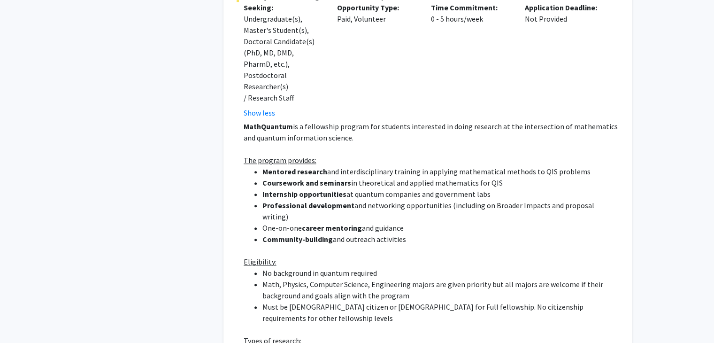
drag, startPoint x: 439, startPoint y: 201, endPoint x: 262, endPoint y: 160, distance: 180.9
click at [262, 166] on ul "[PERSON_NAME] research and interdisciplinary training in applying mathematical …" at bounding box center [431, 205] width 375 height 79
click at [262, 167] on strong "Mentored research" at bounding box center [294, 171] width 65 height 9
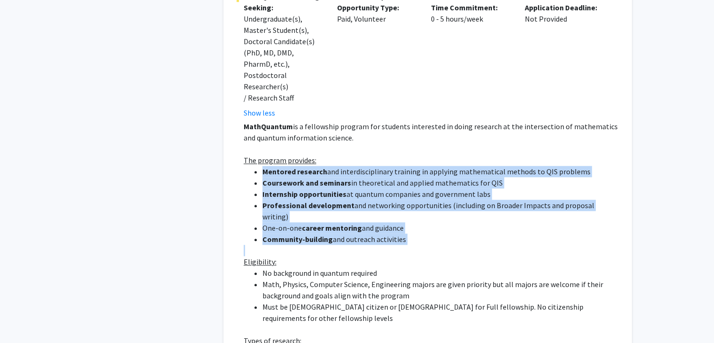
drag, startPoint x: 262, startPoint y: 160, endPoint x: 403, endPoint y: 217, distance: 151.9
click at [403, 217] on ul "[PERSON_NAME] research and interdisciplinary training in applying mathematical …" at bounding box center [431, 205] width 375 height 79
click at [403, 233] on li "Community-building and outreach activities" at bounding box center [440, 238] width 356 height 11
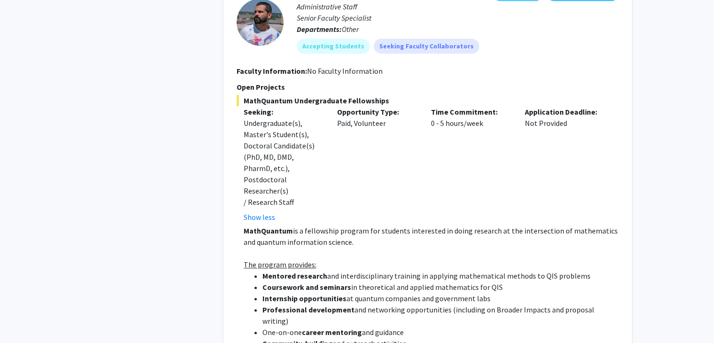
scroll to position [563, 0]
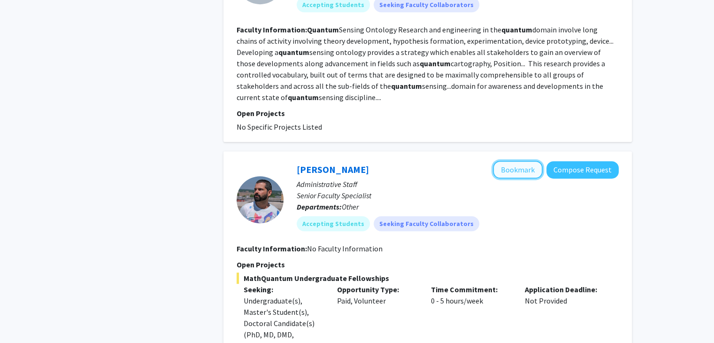
click at [510, 165] on button "Bookmark" at bounding box center [518, 170] width 50 height 18
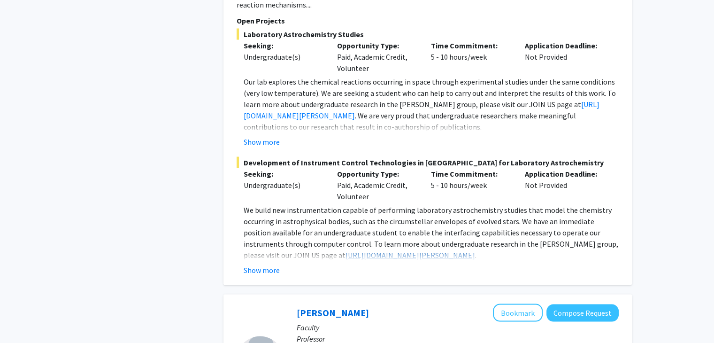
scroll to position [1831, 0]
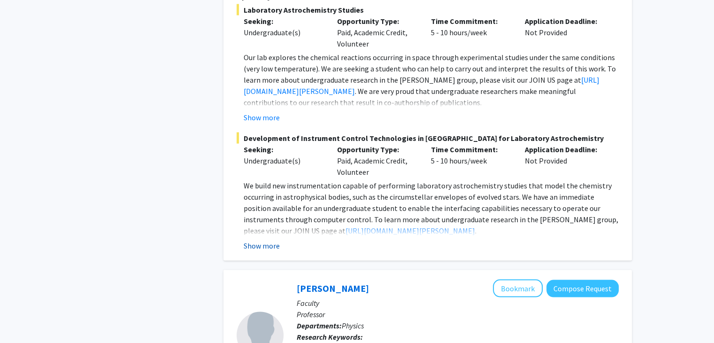
click at [267, 240] on button "Show more" at bounding box center [262, 245] width 36 height 11
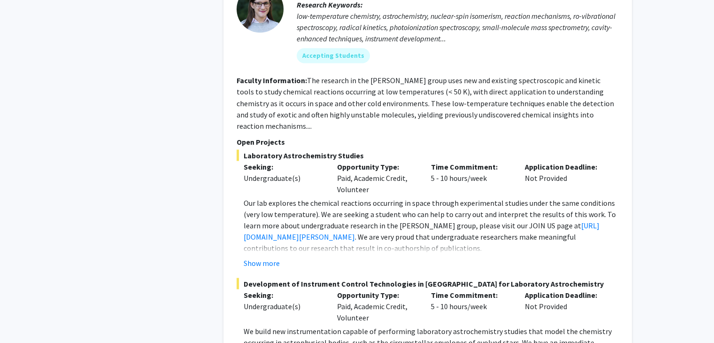
scroll to position [1690, 0]
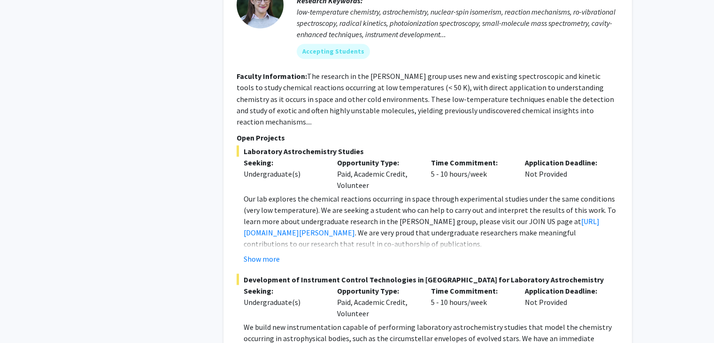
click at [285, 253] on div "Show more" at bounding box center [431, 258] width 375 height 11
click at [284, 253] on div "Show more" at bounding box center [431, 258] width 375 height 11
click at [279, 253] on div "Show more" at bounding box center [431, 258] width 375 height 11
click at [274, 253] on button "Show more" at bounding box center [262, 258] width 36 height 11
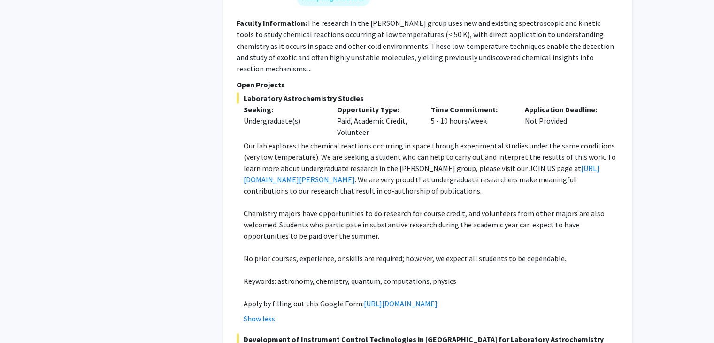
scroll to position [1737, 0]
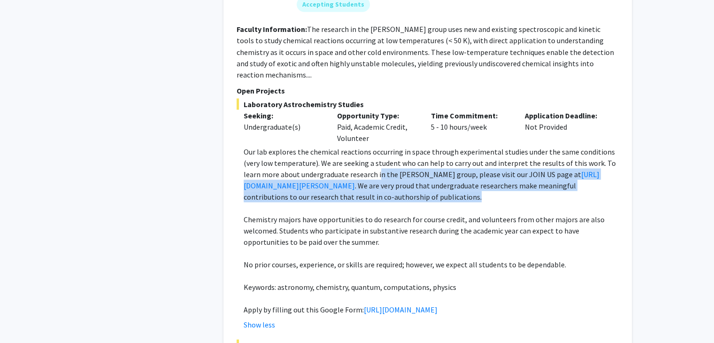
drag, startPoint x: 383, startPoint y: 138, endPoint x: 478, endPoint y: 159, distance: 97.5
click at [478, 159] on p "Our lab explores the chemical reactions occurring in space through experimental…" at bounding box center [431, 174] width 375 height 56
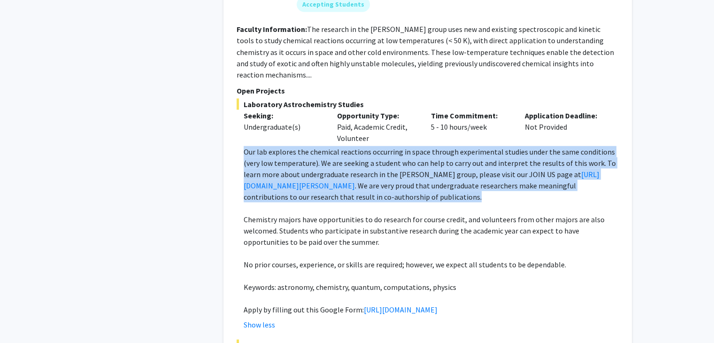
drag, startPoint x: 470, startPoint y: 159, endPoint x: 242, endPoint y: 121, distance: 231.4
click at [242, 146] on fg-read-more "Our lab explores the chemical reactions occurring in space through experimental…" at bounding box center [428, 238] width 382 height 184
drag, startPoint x: 244, startPoint y: 116, endPoint x: 489, endPoint y: 161, distance: 248.7
click at [489, 161] on p "Our lab explores the chemical reactions occurring in space through experimental…" at bounding box center [431, 174] width 375 height 56
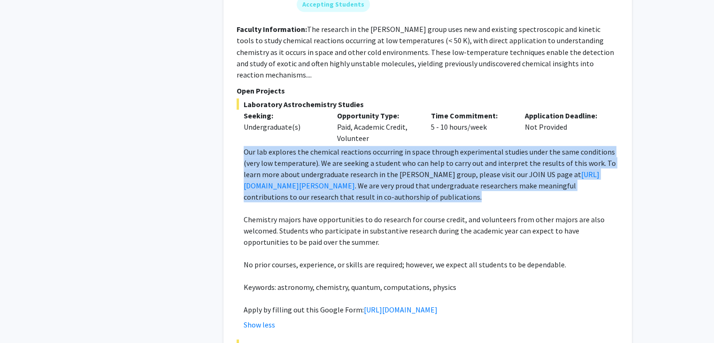
click at [489, 161] on p "Our lab explores the chemical reactions occurring in space through experimental…" at bounding box center [431, 174] width 375 height 56
drag, startPoint x: 478, startPoint y: 159, endPoint x: 241, endPoint y: 117, distance: 240.3
click at [241, 146] on fg-read-more "Our lab explores the chemical reactions occurring in space through experimental…" at bounding box center [428, 238] width 382 height 184
drag, startPoint x: 241, startPoint y: 117, endPoint x: 492, endPoint y: 164, distance: 255.6
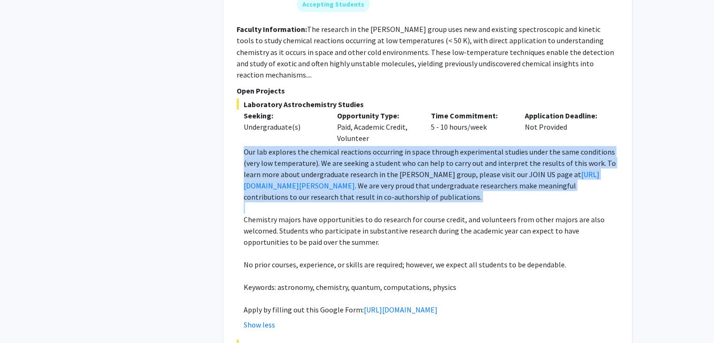
click at [492, 164] on fg-read-more "Our lab explores the chemical reactions occurring in space through experimental…" at bounding box center [428, 238] width 382 height 184
click at [492, 164] on p "Our lab explores the chemical reactions occurring in space through experimental…" at bounding box center [431, 174] width 375 height 56
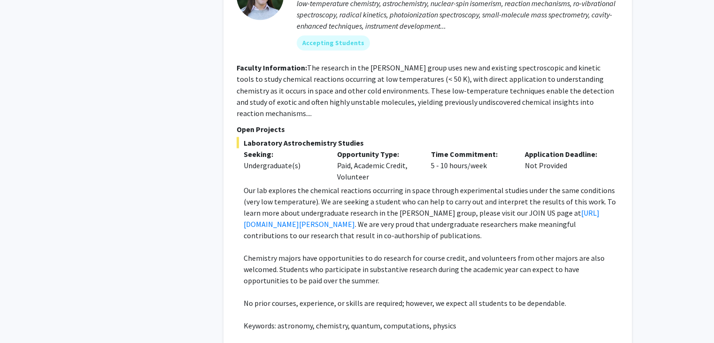
scroll to position [1550, 0]
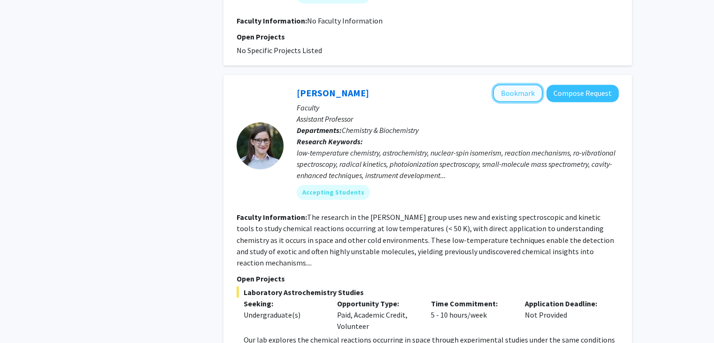
click at [524, 84] on button "Bookmark" at bounding box center [518, 93] width 50 height 18
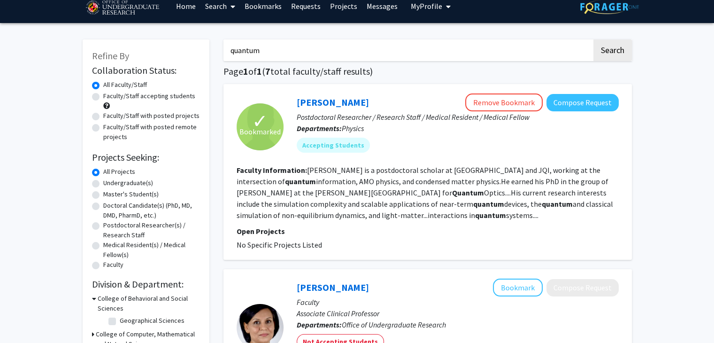
scroll to position [0, 0]
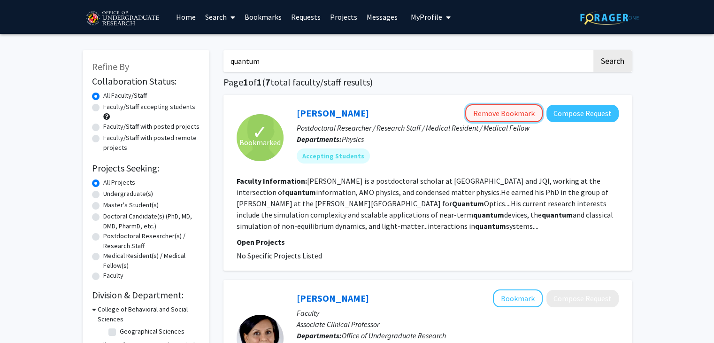
click at [501, 113] on button "Remove Bookmark" at bounding box center [503, 113] width 77 height 18
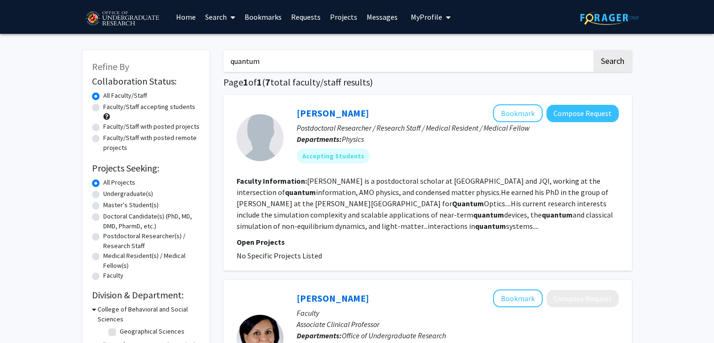
drag, startPoint x: 241, startPoint y: 66, endPoint x: 217, endPoint y: 66, distance: 23.5
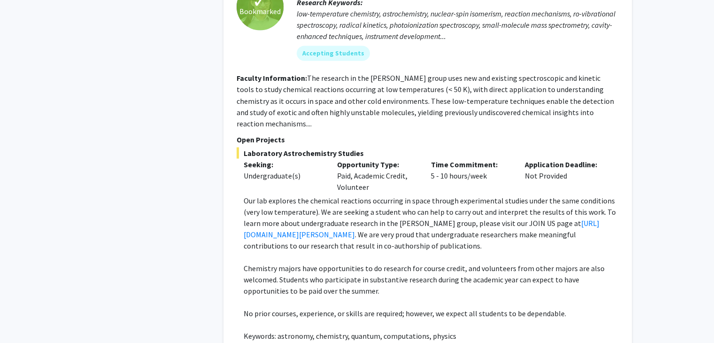
scroll to position [1690, 0]
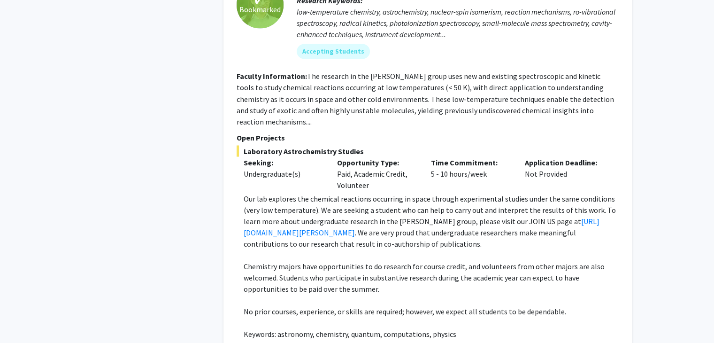
drag, startPoint x: 432, startPoint y: 124, endPoint x: 499, endPoint y: 148, distance: 71.6
click at [499, 156] on div "Time Commitment: 5 - 10 hours/week" at bounding box center [471, 173] width 94 height 34
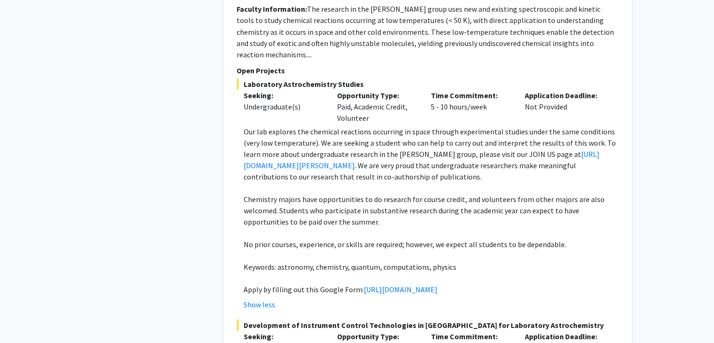
scroll to position [1784, 0]
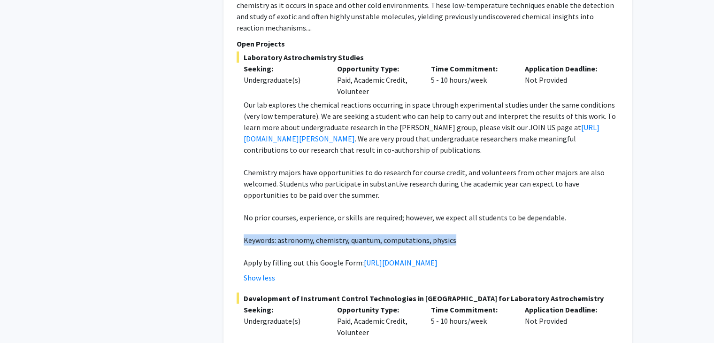
drag, startPoint x: 418, startPoint y: 207, endPoint x: 238, endPoint y: 203, distance: 180.3
click at [238, 203] on fg-read-more "Our lab explores the chemical reactions occurring in space through experimental…" at bounding box center [428, 191] width 382 height 184
drag, startPoint x: 238, startPoint y: 203, endPoint x: 445, endPoint y: 207, distance: 206.6
click at [445, 207] on fg-read-more "Our lab explores the chemical reactions occurring in space through experimental…" at bounding box center [428, 191] width 382 height 184
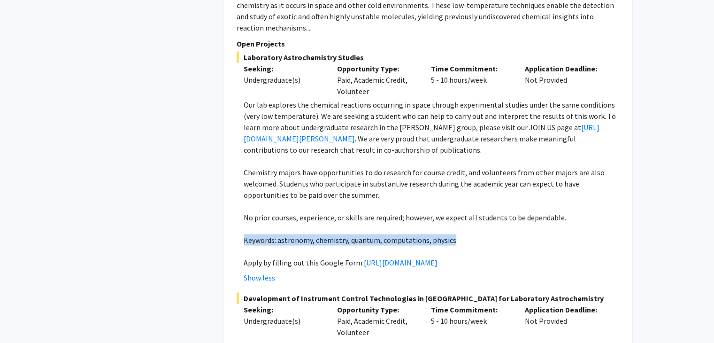
click at [445, 234] on p "Keywords: astronomy, chemistry, quantum, computations, physics" at bounding box center [431, 239] width 375 height 11
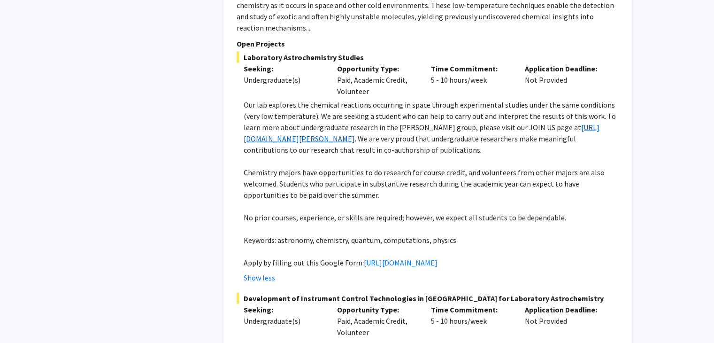
click at [327, 122] on link "[URL][DOMAIN_NAME][PERSON_NAME]" at bounding box center [422, 132] width 356 height 21
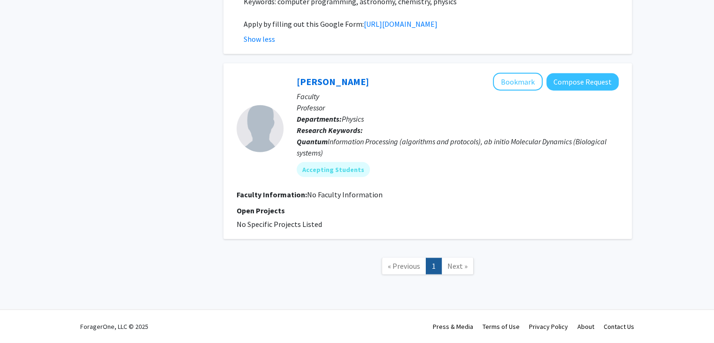
scroll to position [2340, 0]
click at [453, 271] on link "Next »" at bounding box center [457, 266] width 32 height 16
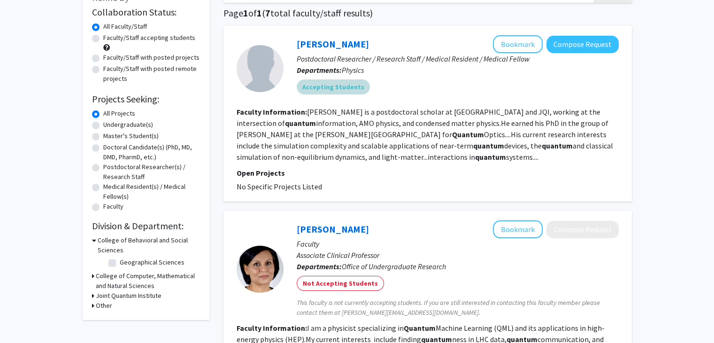
scroll to position [0, 0]
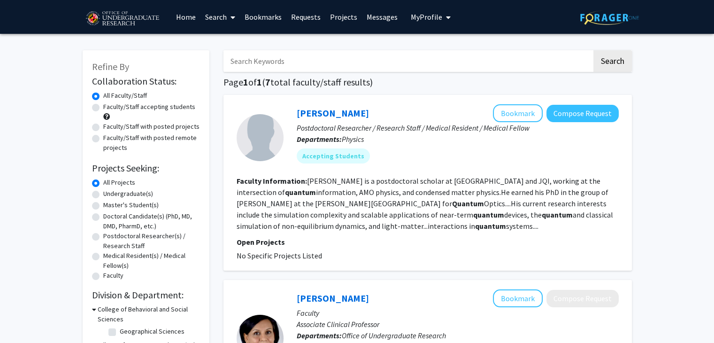
drag, startPoint x: 311, startPoint y: 60, endPoint x: 253, endPoint y: 57, distance: 58.3
click at [253, 57] on input "Search Keywords" at bounding box center [408, 61] width 369 height 22
type input "programming"
click at [594, 50] on button "Search" at bounding box center [613, 61] width 39 height 22
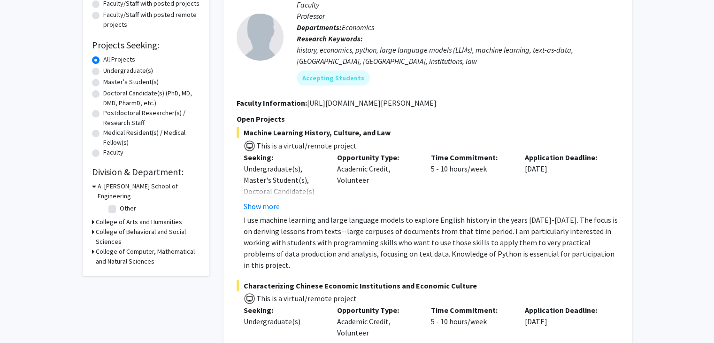
scroll to position [141, 0]
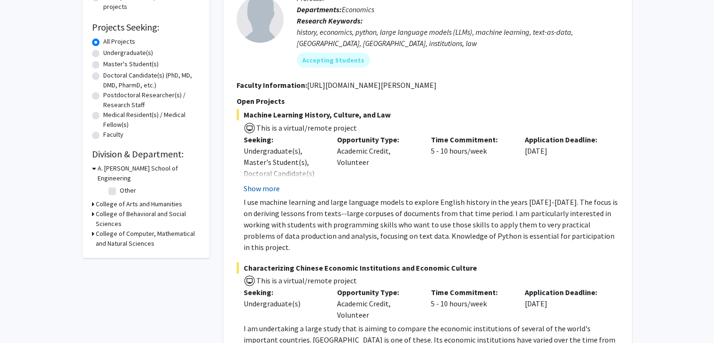
click at [275, 186] on button "Show more" at bounding box center [262, 188] width 36 height 11
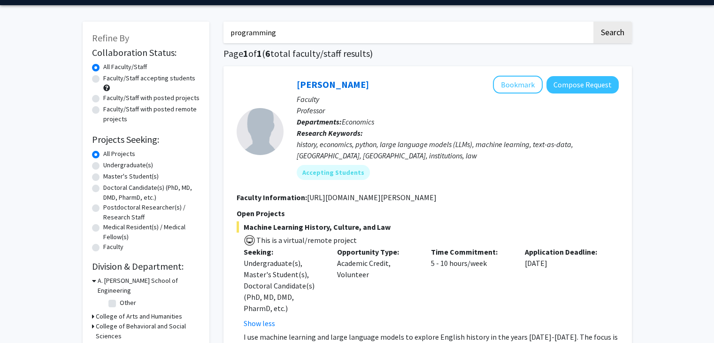
scroll to position [0, 0]
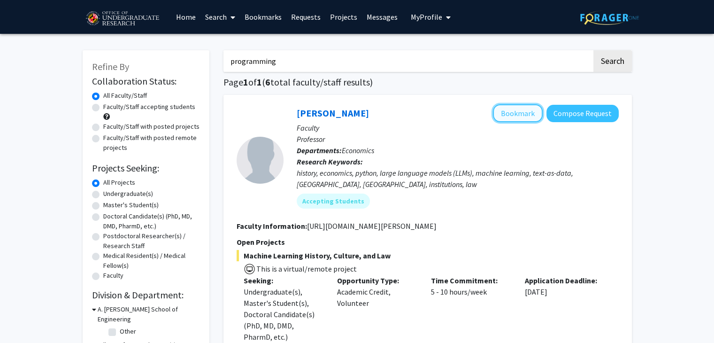
click at [514, 114] on button "Bookmark" at bounding box center [518, 113] width 50 height 18
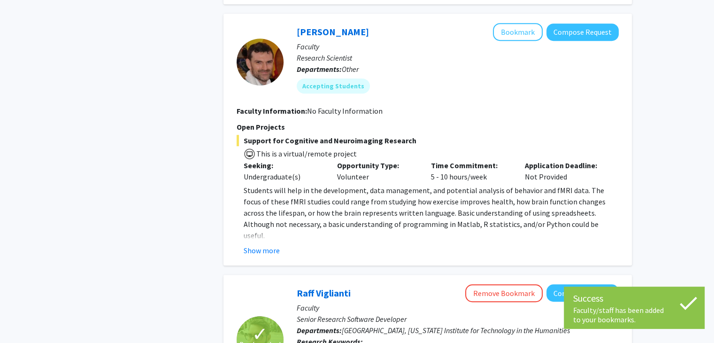
scroll to position [563, 0]
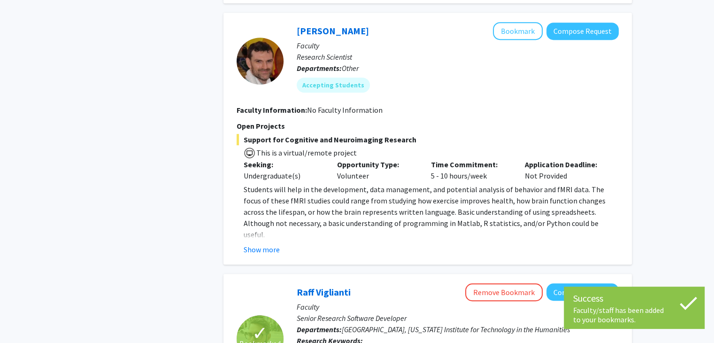
click at [278, 244] on div "Show more" at bounding box center [431, 249] width 375 height 11
click at [270, 244] on button "Show more" at bounding box center [262, 249] width 36 height 11
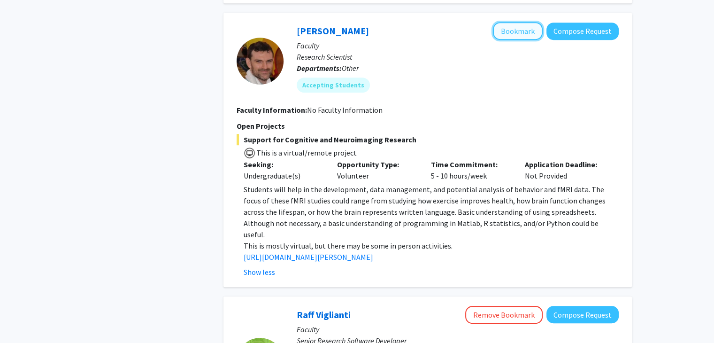
click at [511, 22] on button "Bookmark" at bounding box center [518, 31] width 50 height 18
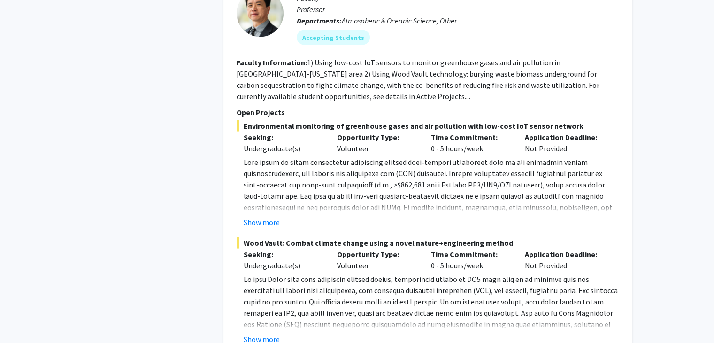
scroll to position [1831, 0]
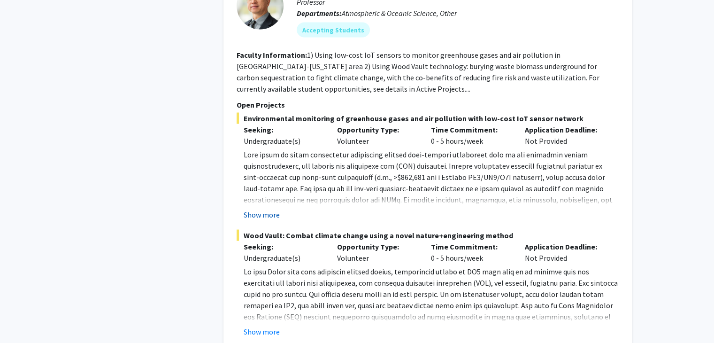
click at [264, 209] on button "Show more" at bounding box center [262, 214] width 36 height 11
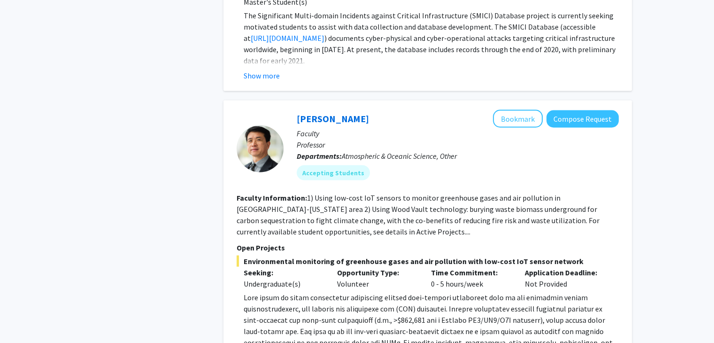
scroll to position [1643, 0]
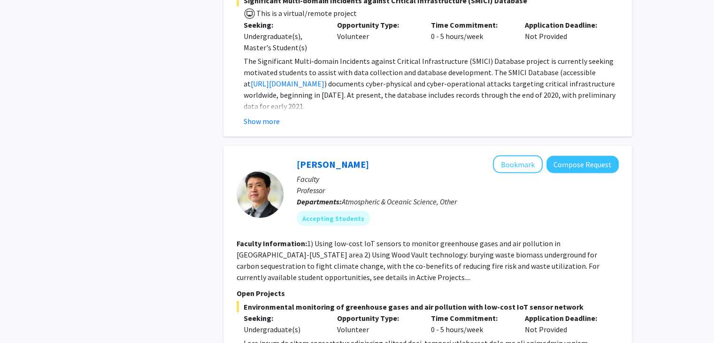
click at [511, 173] on p "Faculty" at bounding box center [458, 178] width 322 height 11
click at [512, 155] on button "Bookmark" at bounding box center [518, 164] width 50 height 18
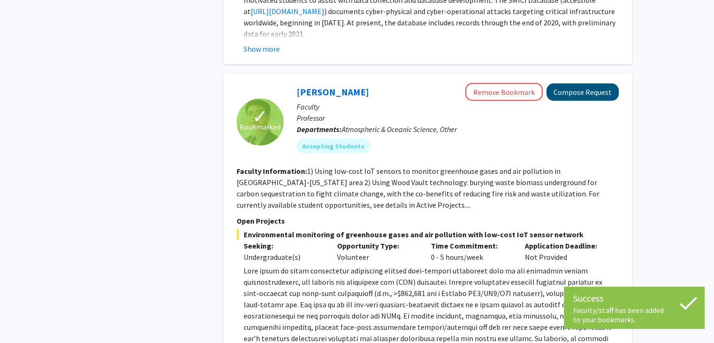
scroll to position [1626, 0]
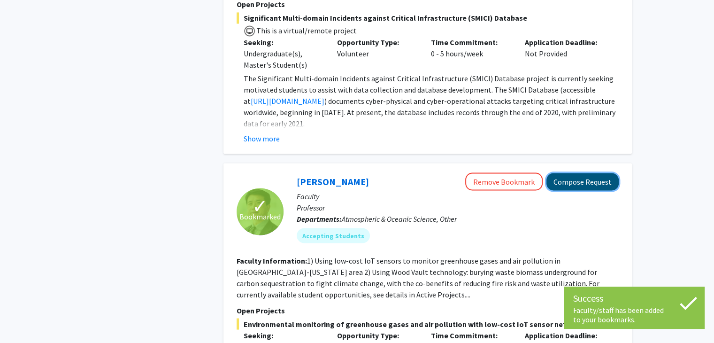
click at [581, 173] on button "Compose Request" at bounding box center [583, 181] width 72 height 17
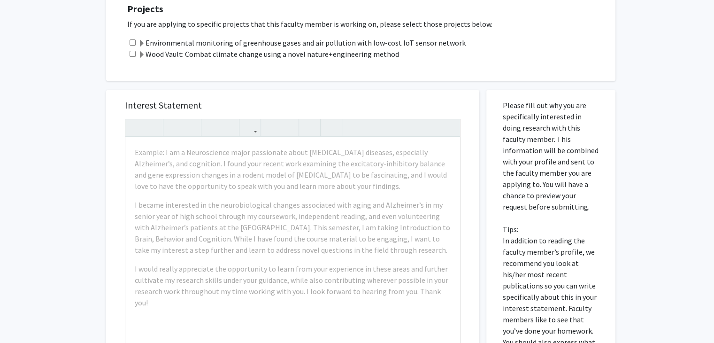
scroll to position [282, 0]
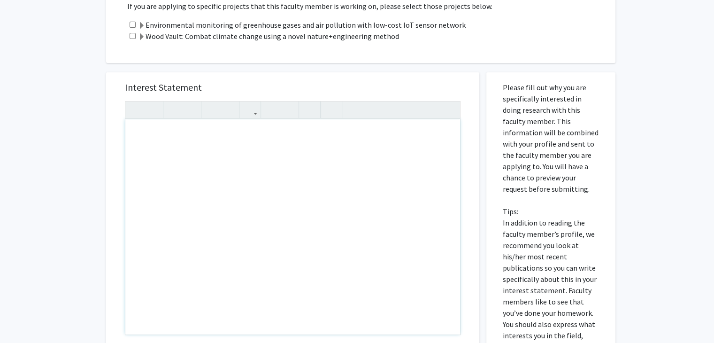
click at [270, 58] on div "Projects If you are applying to specific projects that this faculty member is w…" at bounding box center [360, 13] width 509 height 99
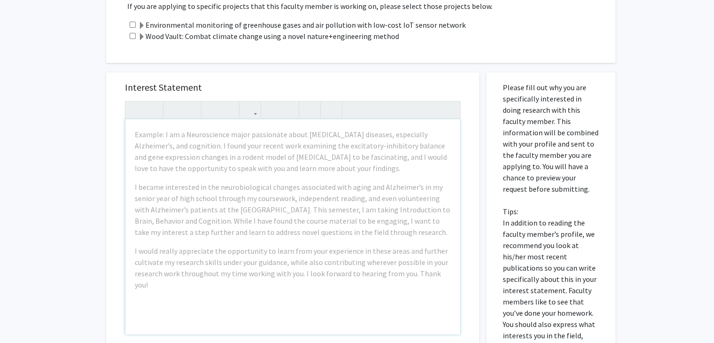
drag, startPoint x: 502, startPoint y: 118, endPoint x: 547, endPoint y: 188, distance: 82.3
click at [547, 188] on p "Please fill out why you are specifically interested in doing research with this…" at bounding box center [551, 223] width 96 height 282
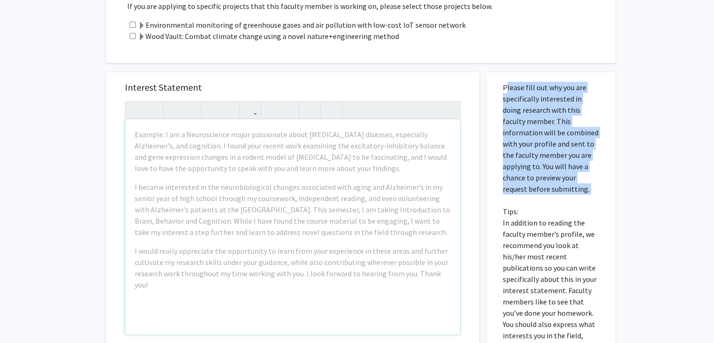
drag, startPoint x: 547, startPoint y: 188, endPoint x: 499, endPoint y: 85, distance: 113.0
click at [499, 85] on div "Please fill out why you are specifically interested in doing research with this…" at bounding box center [551, 287] width 115 height 431
drag, startPoint x: 499, startPoint y: 85, endPoint x: 542, endPoint y: 193, distance: 116.3
click at [542, 193] on div "Please fill out why you are specifically interested in doing research with this…" at bounding box center [551, 287] width 115 height 431
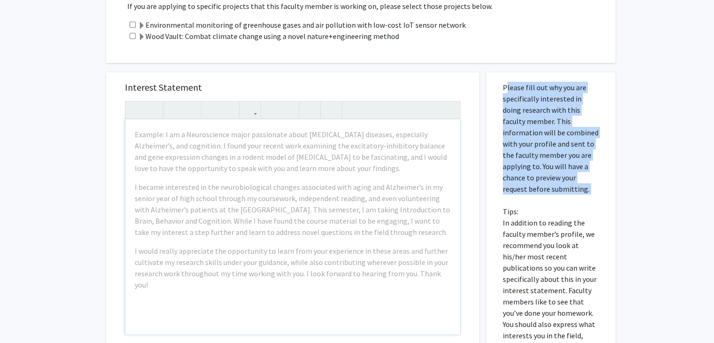
click at [542, 193] on p "Please fill out why you are specifically interested in doing research with this…" at bounding box center [551, 223] width 96 height 282
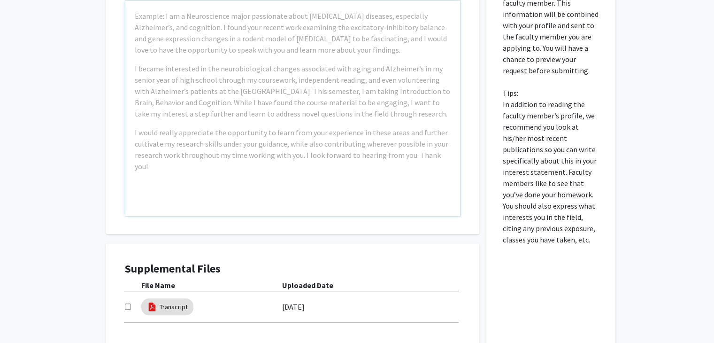
scroll to position [423, 0]
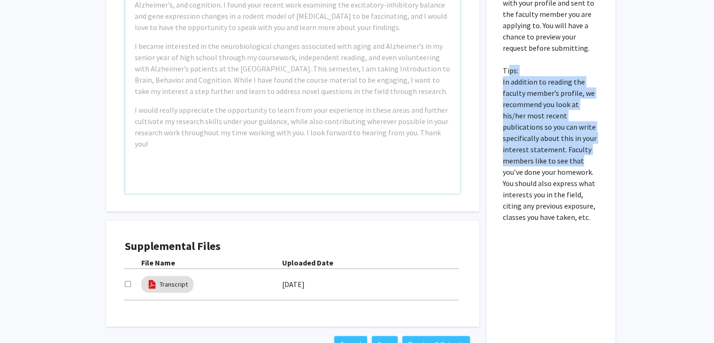
drag, startPoint x: 555, startPoint y: 147, endPoint x: 505, endPoint y: 69, distance: 92.2
click at [505, 69] on p "Please fill out why you are specifically interested in doing research with this…" at bounding box center [551, 82] width 96 height 282
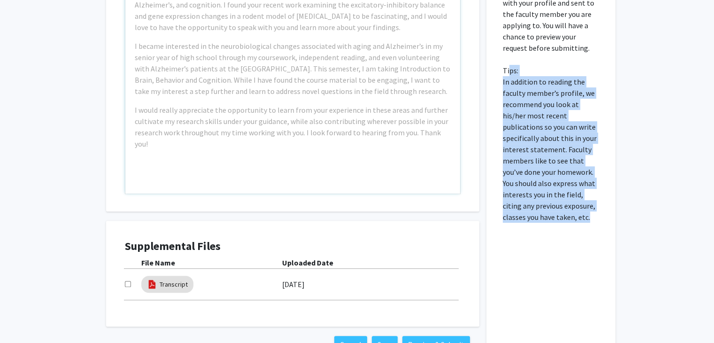
drag, startPoint x: 505, startPoint y: 68, endPoint x: 585, endPoint y: 216, distance: 168.5
click at [585, 216] on p "Please fill out why you are specifically interested in doing research with this…" at bounding box center [551, 82] width 96 height 282
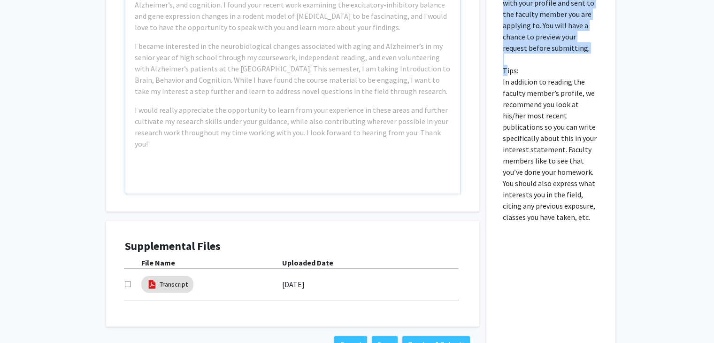
drag, startPoint x: 585, startPoint y: 216, endPoint x: 501, endPoint y: 72, distance: 167.3
click at [501, 72] on div "Please fill out why you are specifically interested in doing research with this…" at bounding box center [551, 146] width 115 height 431
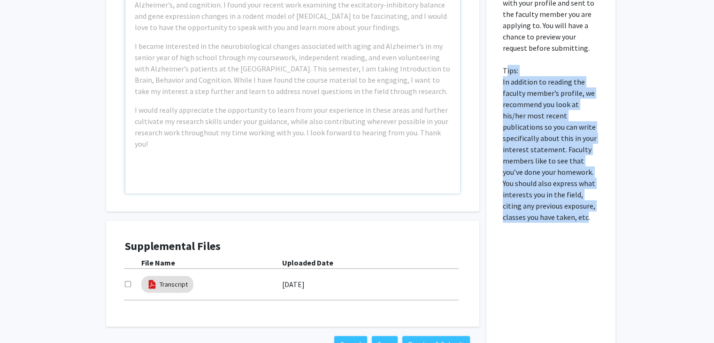
drag, startPoint x: 501, startPoint y: 72, endPoint x: 561, endPoint y: 219, distance: 158.6
click at [561, 219] on div "Please fill out why you are specifically interested in doing research with this…" at bounding box center [551, 146] width 115 height 431
click at [561, 219] on p "Please fill out why you are specifically interested in doing research with this…" at bounding box center [551, 82] width 96 height 282
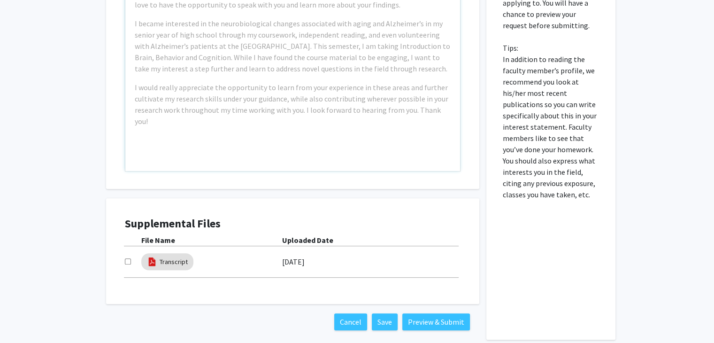
scroll to position [491, 0]
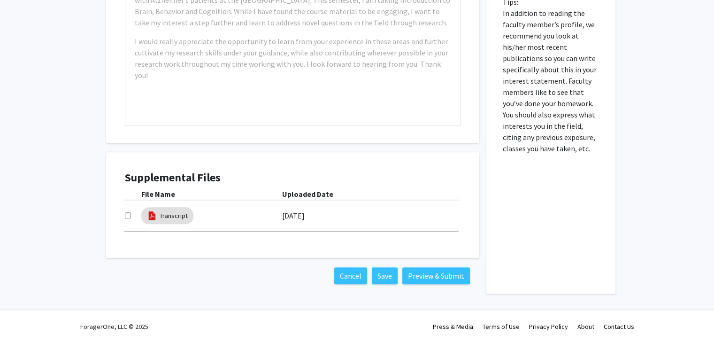
drag, startPoint x: 281, startPoint y: 216, endPoint x: 348, endPoint y: 212, distance: 67.3
click at [348, 212] on div "Transcript [DATE]" at bounding box center [293, 216] width 336 height 22
click at [348, 212] on div "[DATE]" at bounding box center [371, 216] width 178 height 16
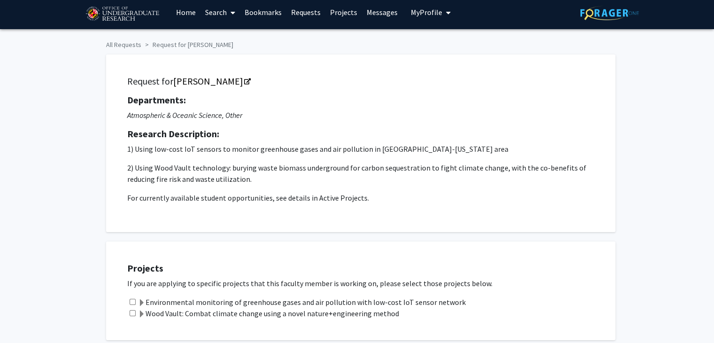
scroll to position [0, 0]
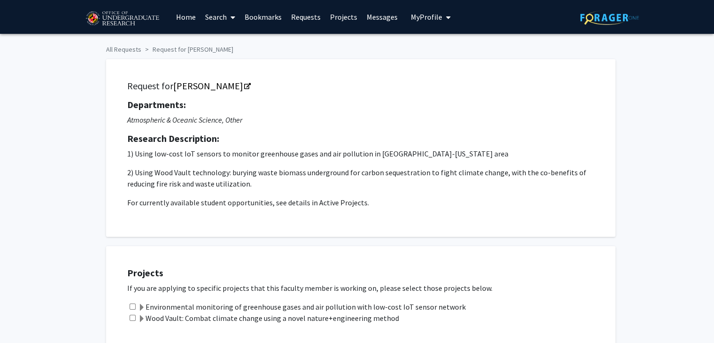
click at [182, 12] on link "Home" at bounding box center [185, 16] width 29 height 33
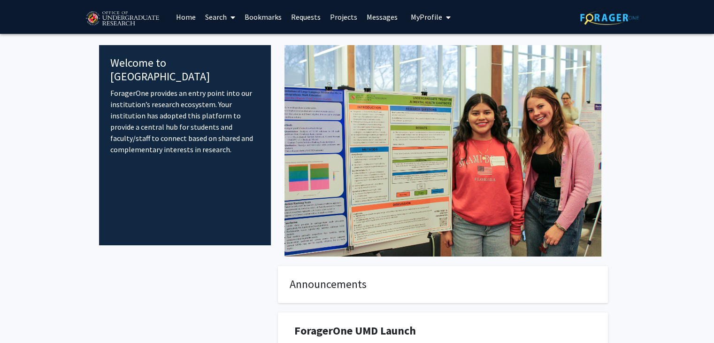
click at [264, 13] on link "Bookmarks" at bounding box center [263, 16] width 46 height 33
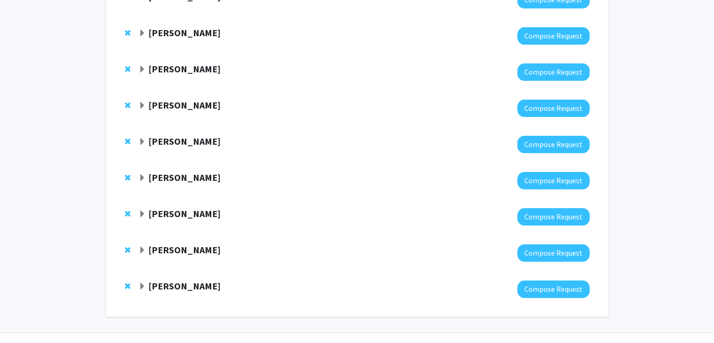
scroll to position [181, 0]
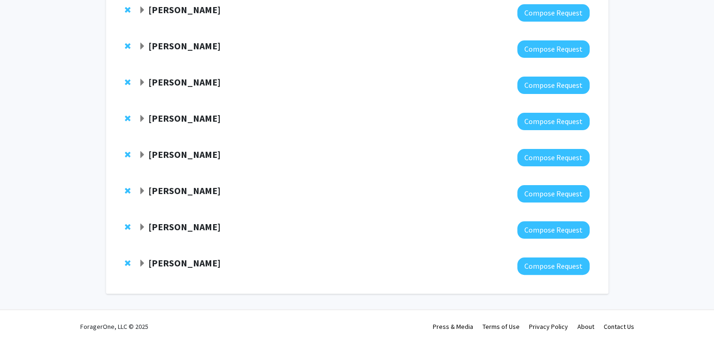
click at [170, 150] on strong "[PERSON_NAME]" at bounding box center [184, 154] width 72 height 12
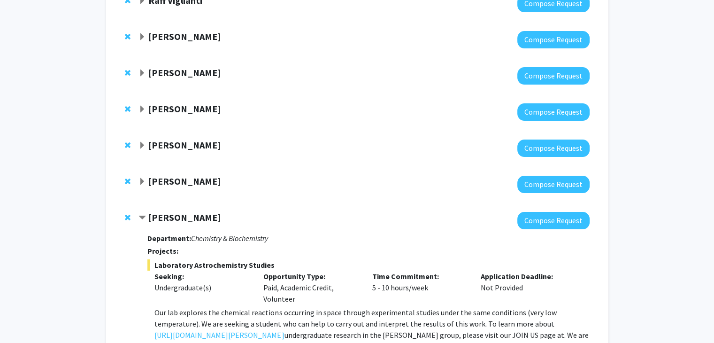
scroll to position [275, 0]
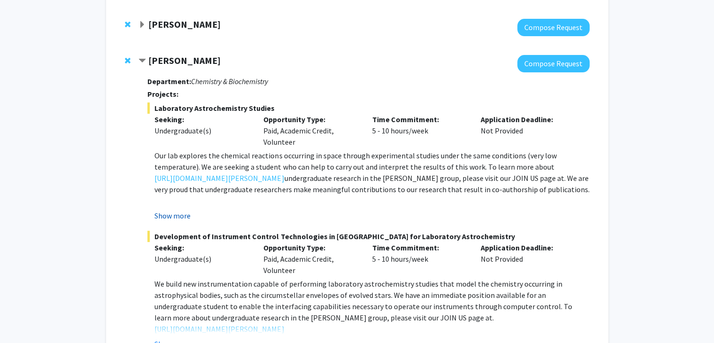
click at [185, 216] on button "Show more" at bounding box center [172, 215] width 36 height 11
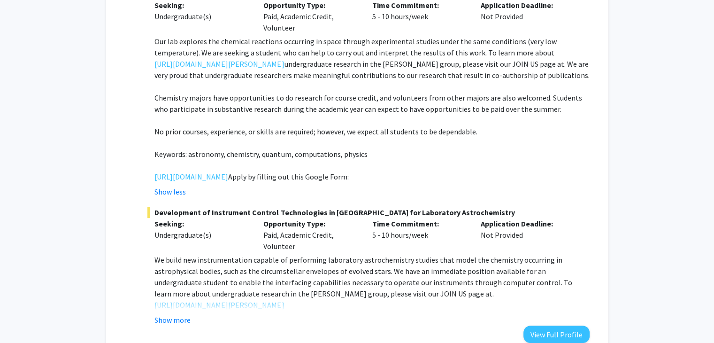
scroll to position [416, 0]
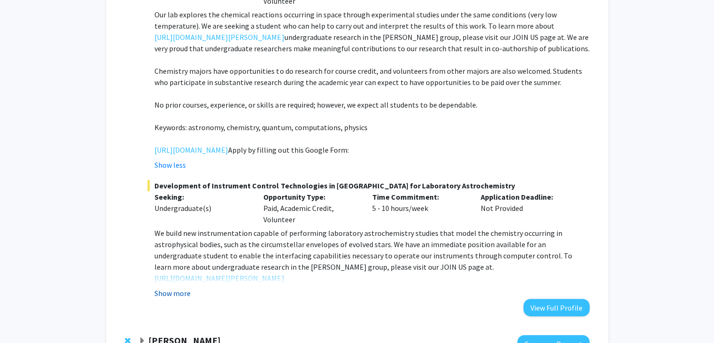
click at [171, 299] on button "Show more" at bounding box center [172, 292] width 36 height 11
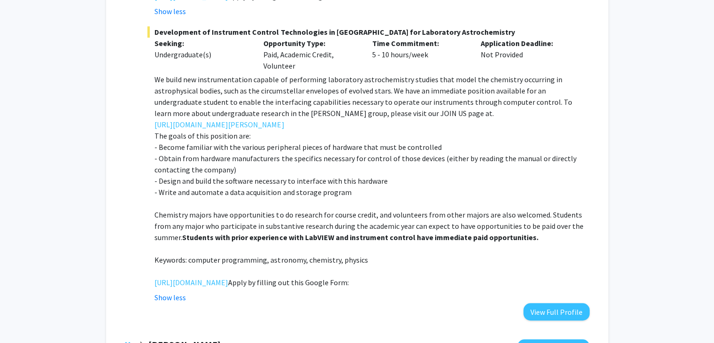
scroll to position [557, 0]
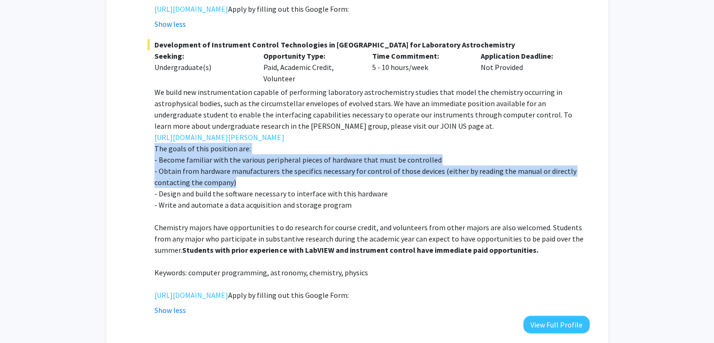
drag, startPoint x: 261, startPoint y: 191, endPoint x: 150, endPoint y: 162, distance: 114.5
click at [150, 162] on fg-read-more "We build new instrumentation capable of performing laboratory astrochemistry st…" at bounding box center [368, 200] width 442 height 229
drag, startPoint x: 150, startPoint y: 162, endPoint x: 246, endPoint y: 193, distance: 100.1
click at [246, 193] on fg-read-more "We build new instrumentation capable of performing laboratory astrochemistry st…" at bounding box center [368, 200] width 442 height 229
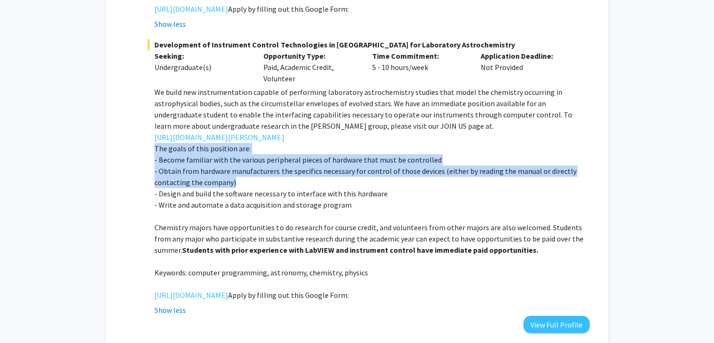
click at [246, 188] on p "- Obtain from hardware manufacturers the specifics necessary for control of tho…" at bounding box center [371, 176] width 435 height 23
drag, startPoint x: 241, startPoint y: 194, endPoint x: 150, endPoint y: 162, distance: 96.1
click at [150, 162] on fg-read-more "We build new instrumentation capable of performing laboratory astrochemistry st…" at bounding box center [368, 200] width 442 height 229
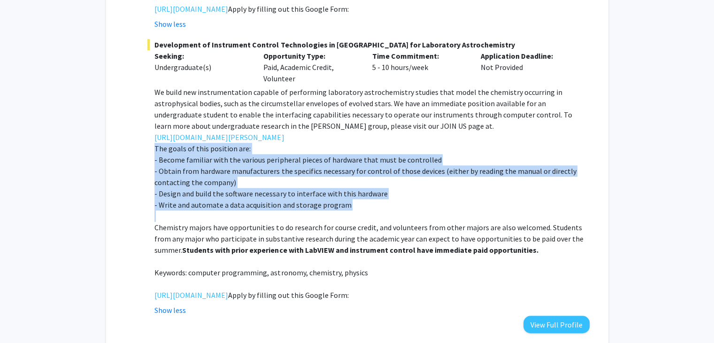
drag, startPoint x: 150, startPoint y: 162, endPoint x: 349, endPoint y: 213, distance: 205.4
click at [349, 213] on fg-read-more "We build new instrumentation capable of performing laboratory astrochemistry st…" at bounding box center [368, 200] width 442 height 229
click at [349, 210] on p "- Write and automate a data acquisition and storage program" at bounding box center [371, 204] width 435 height 11
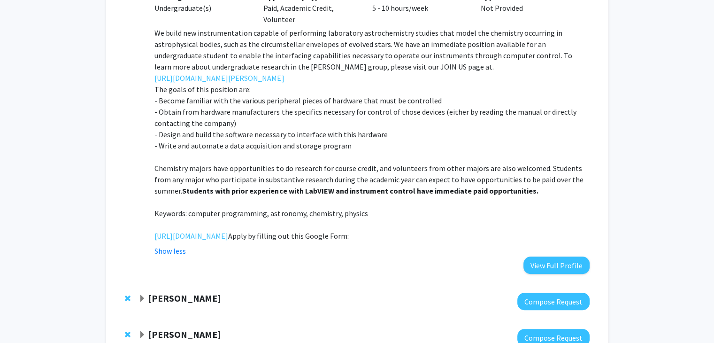
scroll to position [651, 0]
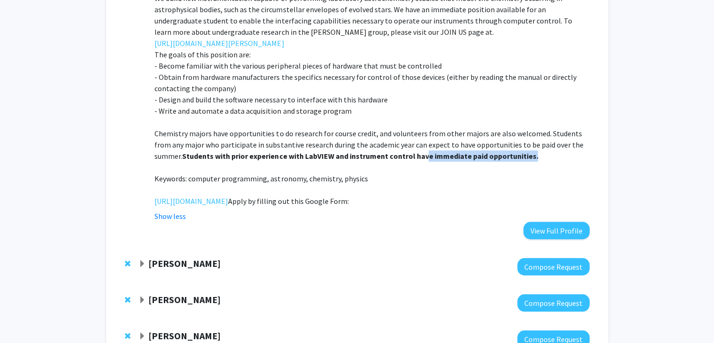
drag, startPoint x: 399, startPoint y: 166, endPoint x: 511, endPoint y: 163, distance: 112.3
click at [511, 162] on p "Chemistry majors have opportunities to do research for course credit, and volun…" at bounding box center [371, 145] width 435 height 34
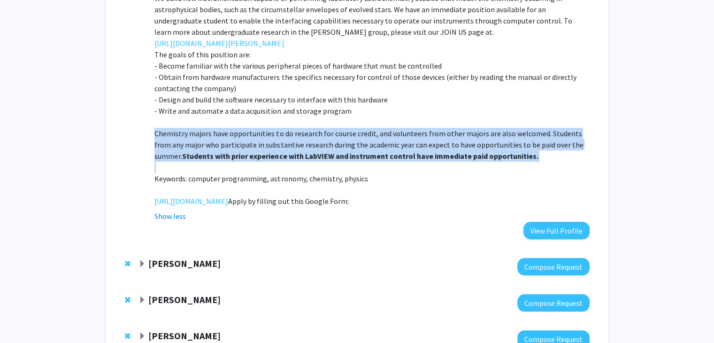
drag, startPoint x: 511, startPoint y: 163, endPoint x: 155, endPoint y: 141, distance: 357.1
click at [155, 141] on p "Chemistry majors have opportunities to do research for course credit, and volun…" at bounding box center [371, 145] width 435 height 34
drag, startPoint x: 155, startPoint y: 141, endPoint x: 362, endPoint y: 192, distance: 213.7
click at [362, 192] on div "We build new instrumentation capable of performing laboratory astrochemistry st…" at bounding box center [371, 99] width 435 height 214
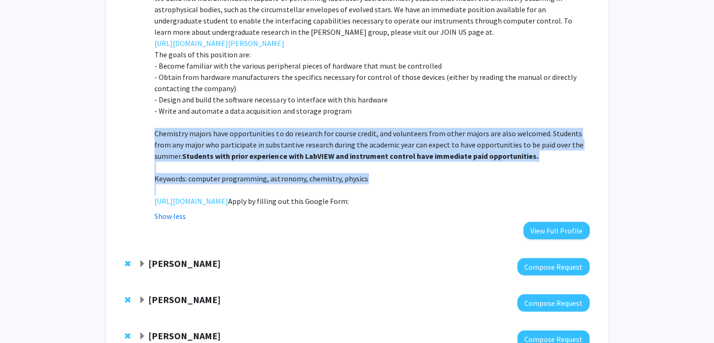
click at [362, 184] on p "Keywords: computer programming, astronomy, chemistry, physics" at bounding box center [371, 178] width 435 height 11
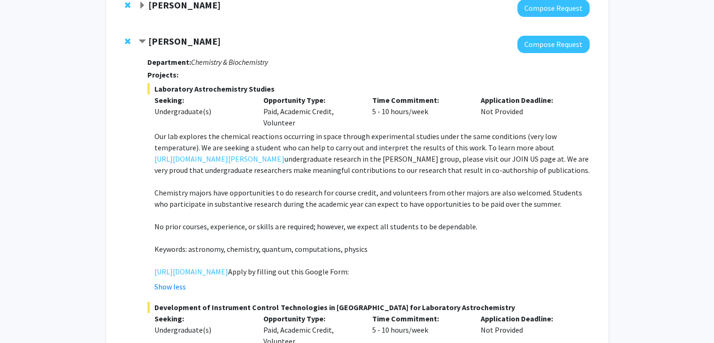
scroll to position [275, 0]
